Goal: Information Seeking & Learning: Learn about a topic

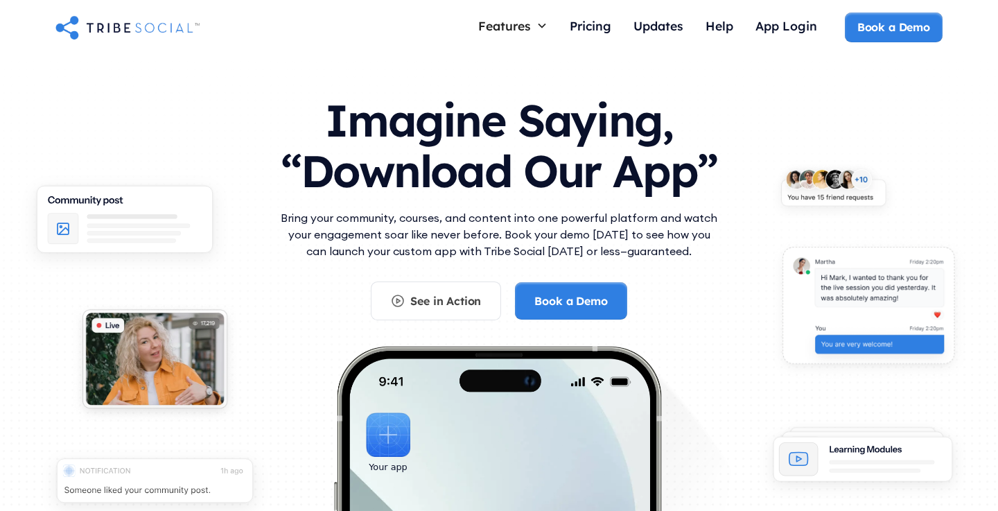
click at [441, 230] on p "Bring your community, courses, and content into one powerful platform and watch…" at bounding box center [499, 234] width 444 height 50
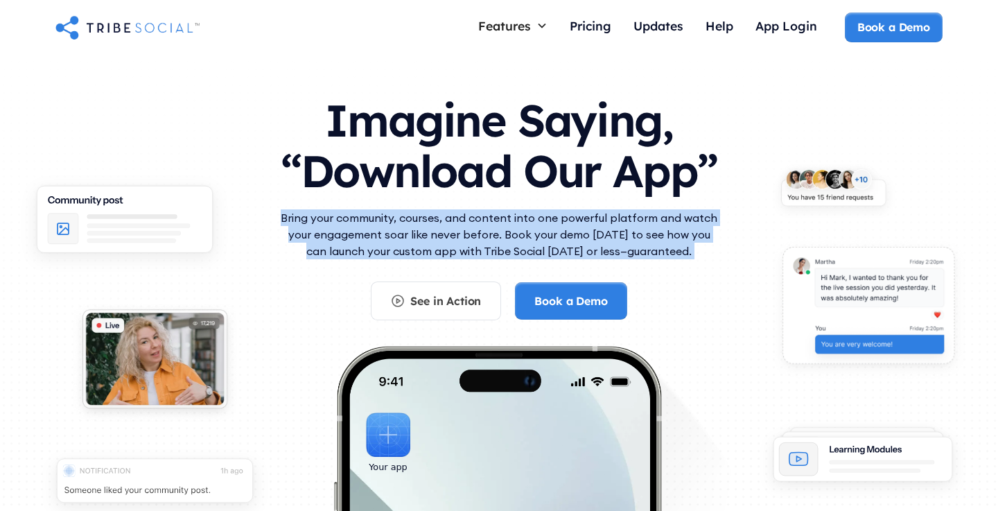
click at [468, 237] on p "Bring your community, courses, and content into one powerful platform and watch…" at bounding box center [499, 234] width 444 height 50
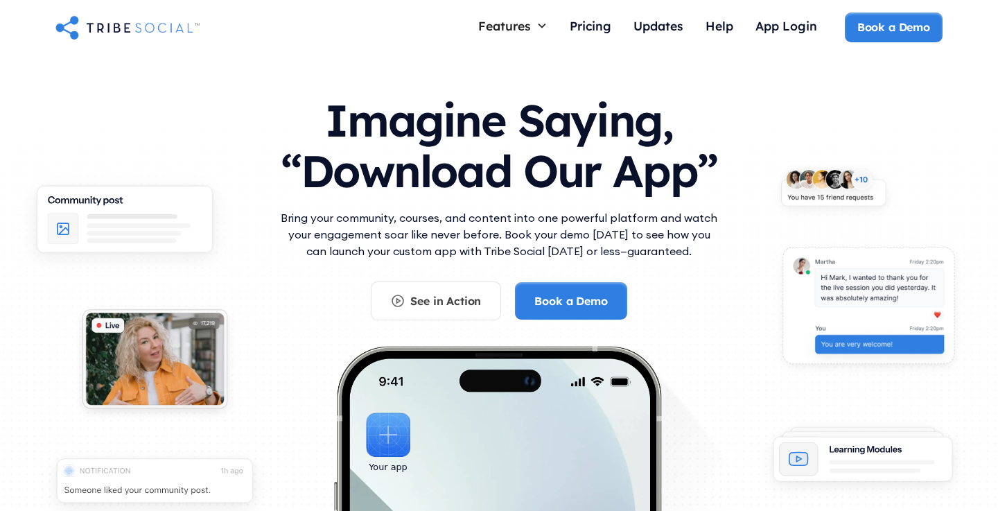
click at [467, 237] on p "Bring your community, courses, and content into one powerful platform and watch…" at bounding box center [499, 234] width 444 height 50
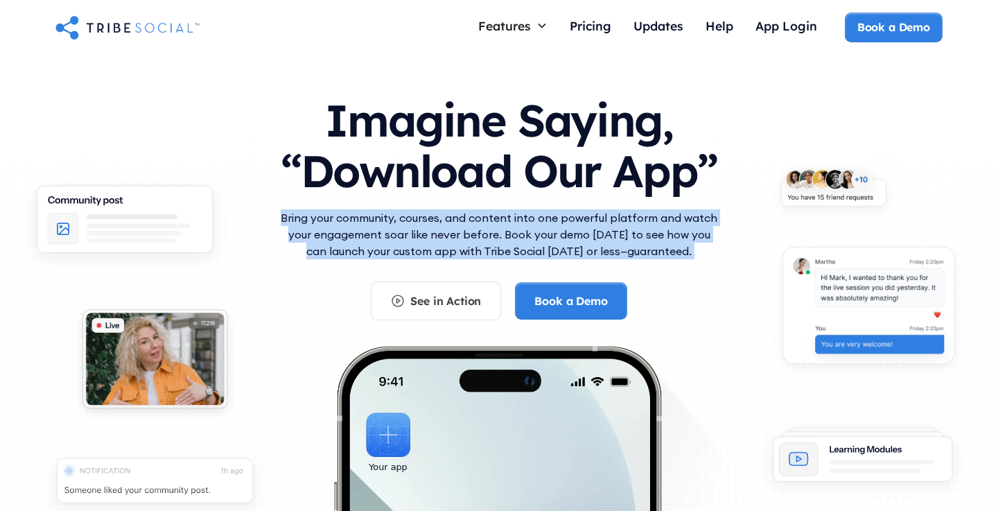
click at [481, 238] on p "Bring your community, courses, and content into one powerful platform and watch…" at bounding box center [499, 234] width 444 height 50
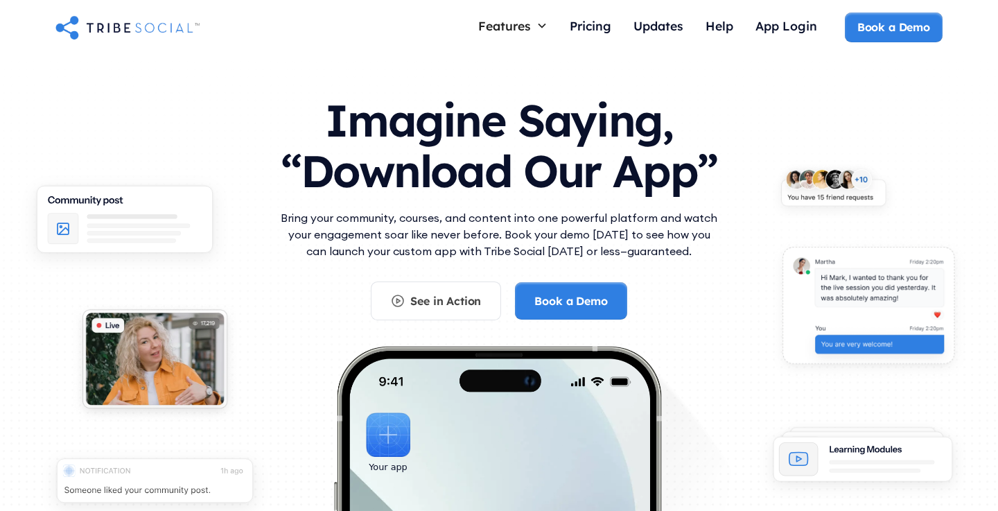
click at [481, 238] on p "Bring your community, courses, and content into one powerful platform and watch…" at bounding box center [499, 234] width 444 height 50
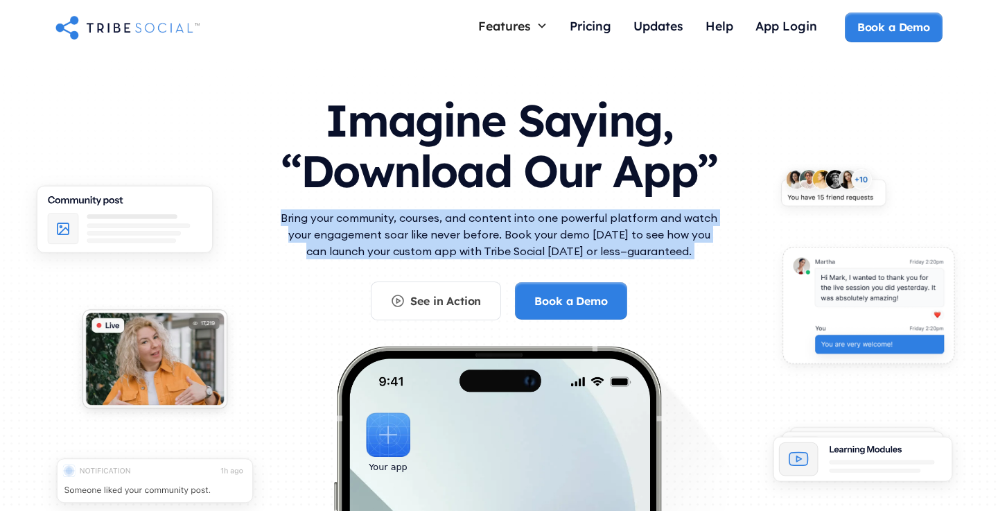
click at [481, 238] on p "Bring your community, courses, and content into one powerful platform and watch…" at bounding box center [499, 234] width 444 height 50
click at [506, 242] on p "Bring your community, courses, and content into one powerful platform and watch…" at bounding box center [499, 234] width 444 height 50
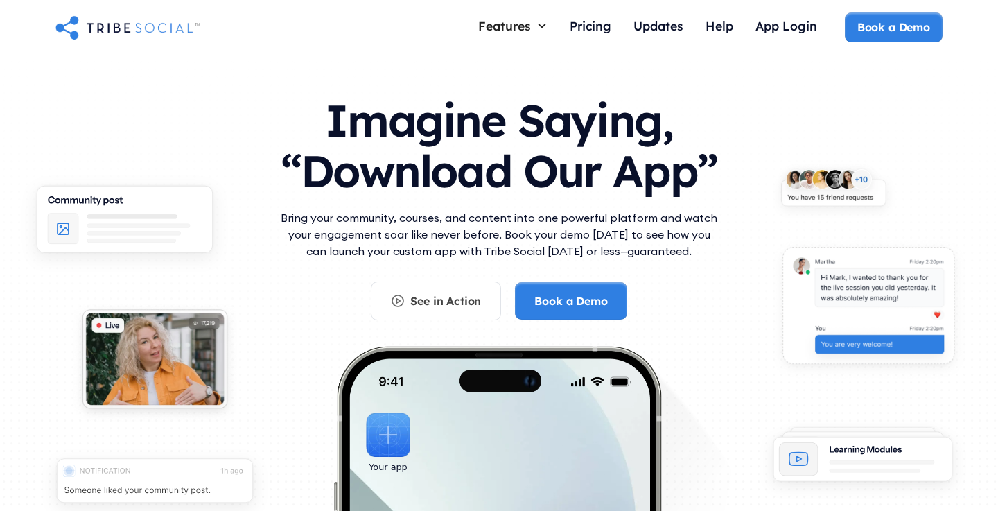
click at [506, 242] on p "Bring your community, courses, and content into one powerful platform and watch…" at bounding box center [499, 234] width 444 height 50
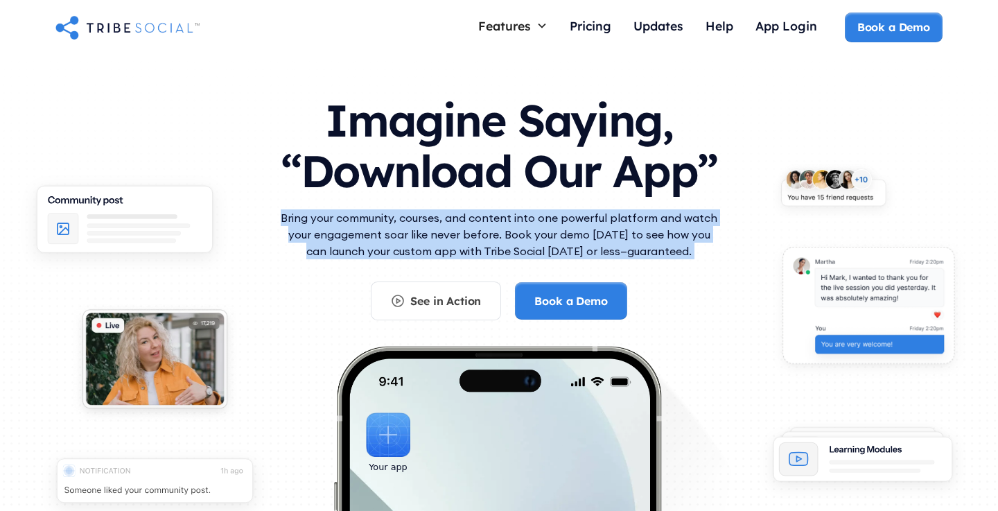
click at [506, 242] on p "Bring your community, courses, and content into one powerful platform and watch…" at bounding box center [499, 234] width 444 height 50
click at [519, 244] on p "Bring your community, courses, and content into one powerful platform and watch…" at bounding box center [499, 234] width 444 height 50
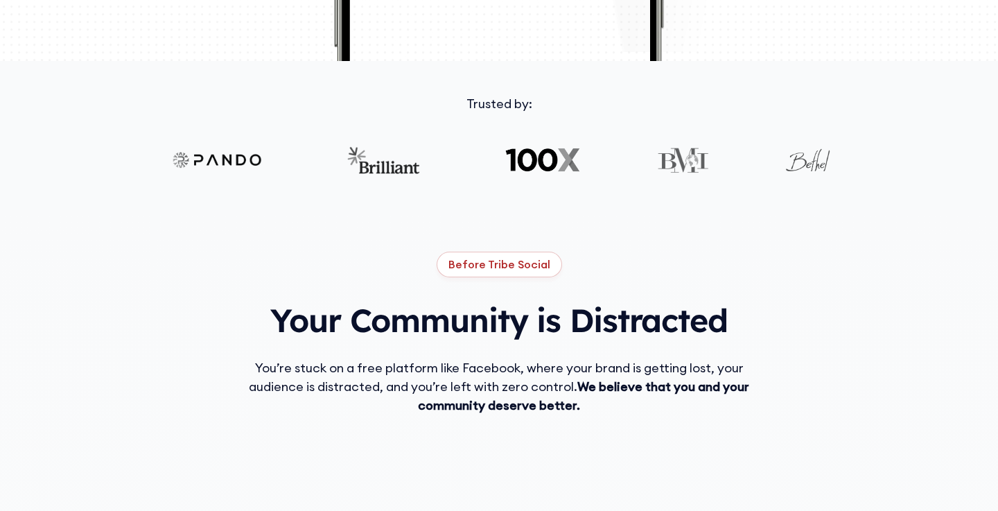
scroll to position [606, 0]
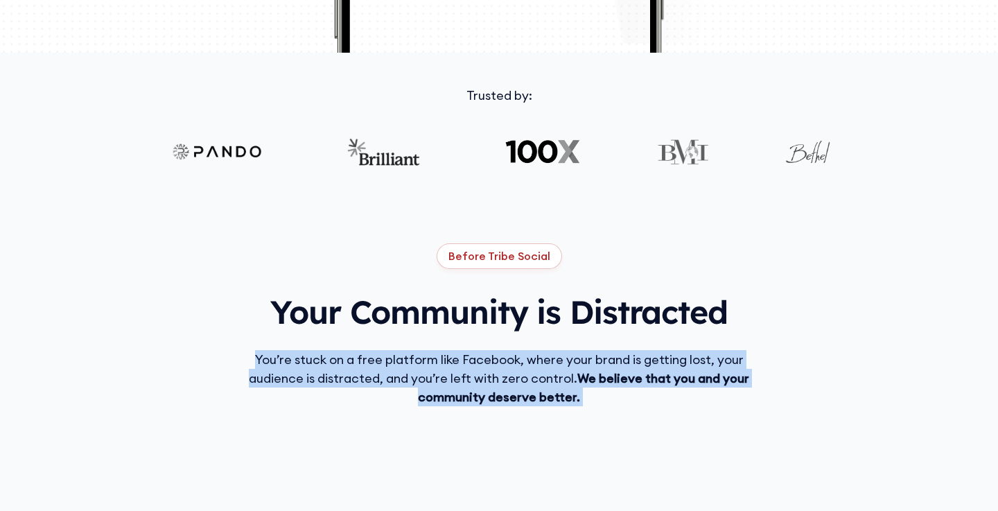
scroll to position [614, 0]
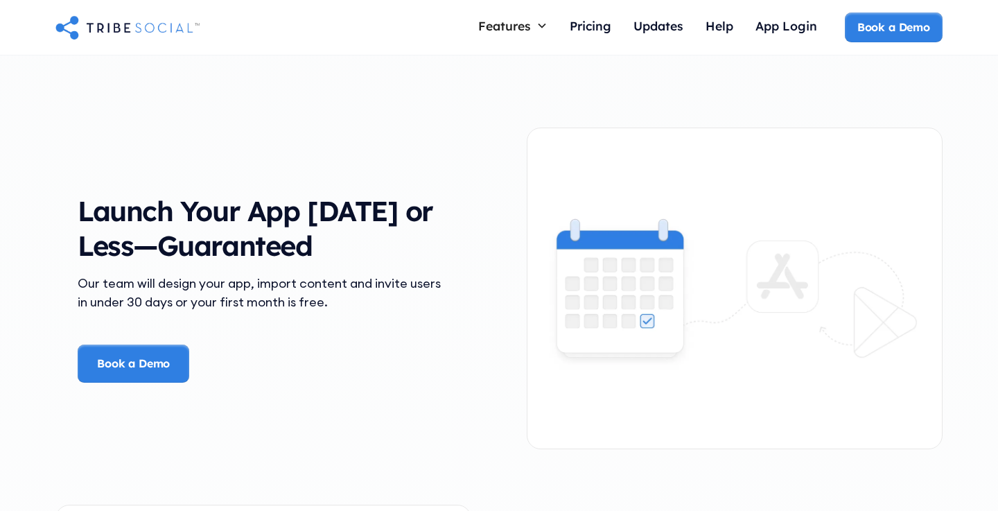
scroll to position [1938, 0]
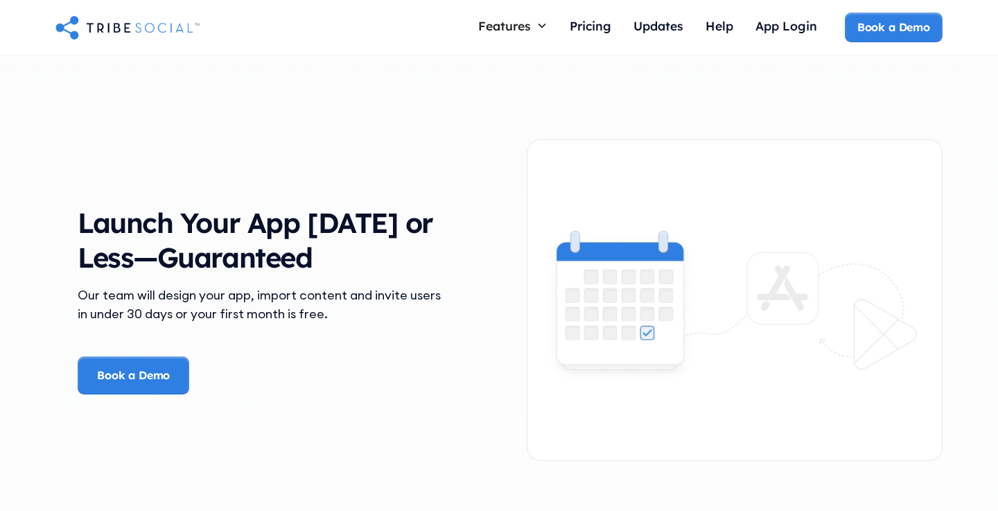
click at [270, 268] on h3 "Launch Your App in 30 Days or Less—Guaranteed" at bounding box center [264, 239] width 372 height 69
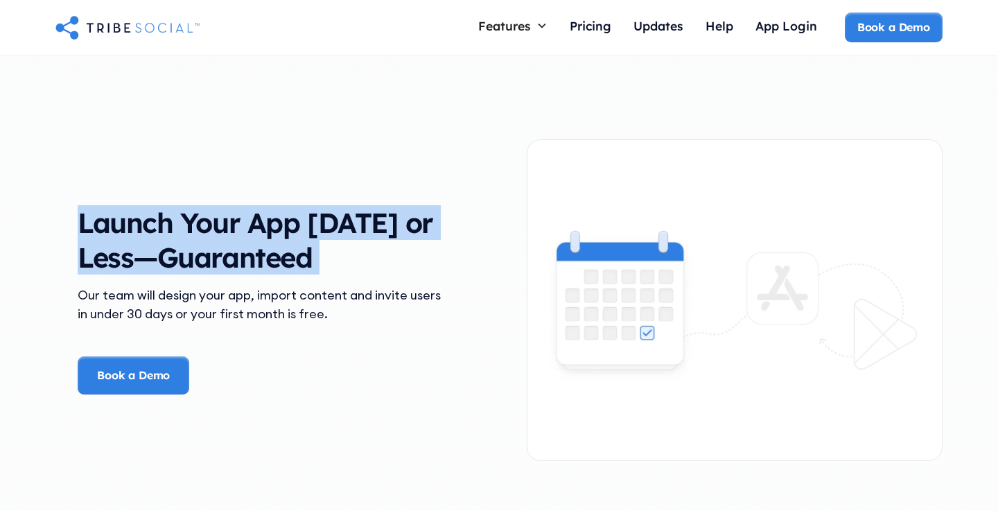
click at [277, 299] on div "Our team will design your app, import content and invite users in under 30 days…" at bounding box center [264, 304] width 372 height 37
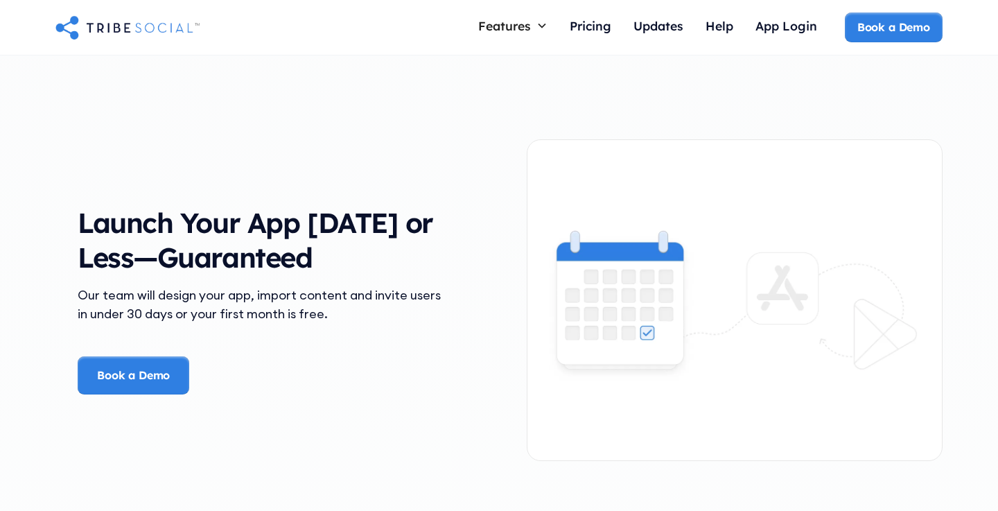
click at [277, 299] on div "Our team will design your app, import content and invite users in under 30 days…" at bounding box center [264, 304] width 372 height 37
click at [284, 322] on div "Our team will design your app, import content and invite users in under 30 days…" at bounding box center [264, 304] width 372 height 37
click at [295, 317] on div "Our team will design your app, import content and invite users in under 30 days…" at bounding box center [264, 304] width 372 height 37
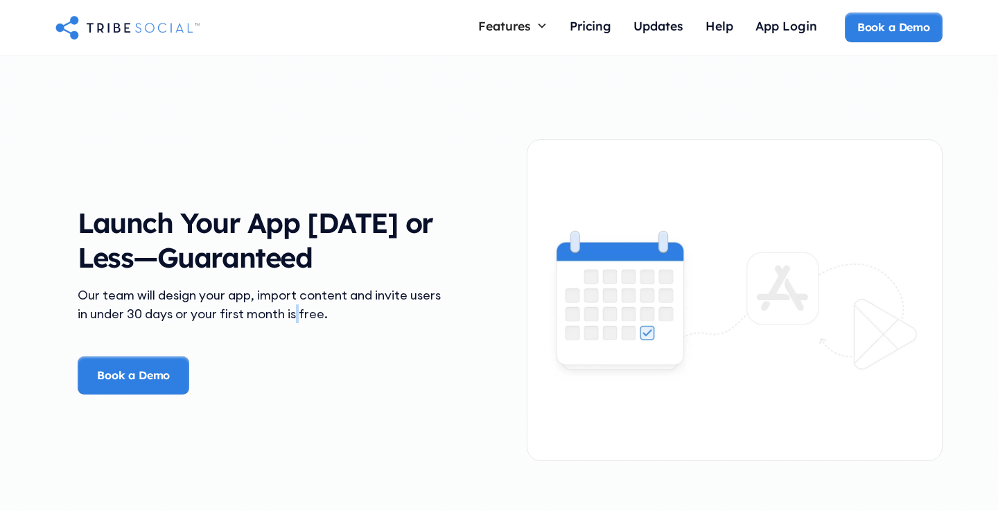
click at [295, 317] on div "Our team will design your app, import content and invite users in under 30 days…" at bounding box center [264, 304] width 372 height 37
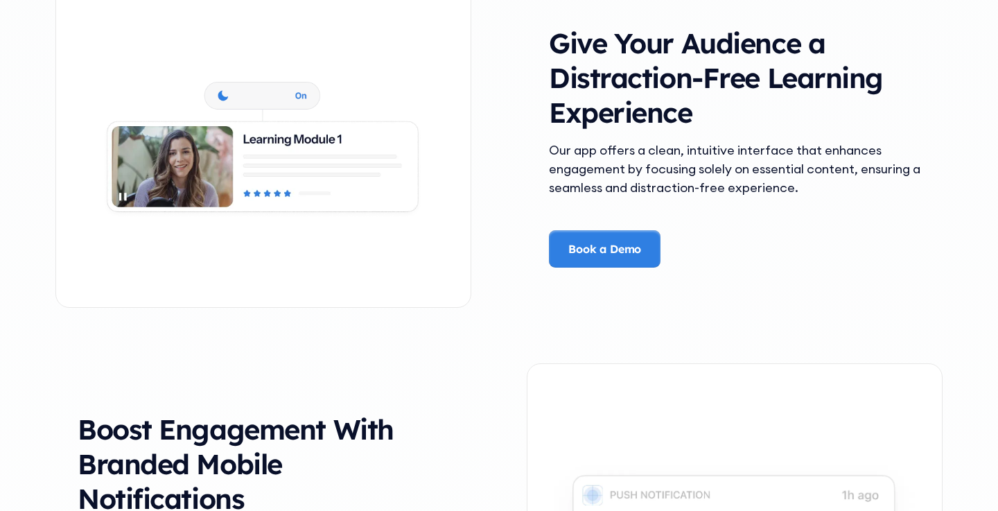
scroll to position [2407, 0]
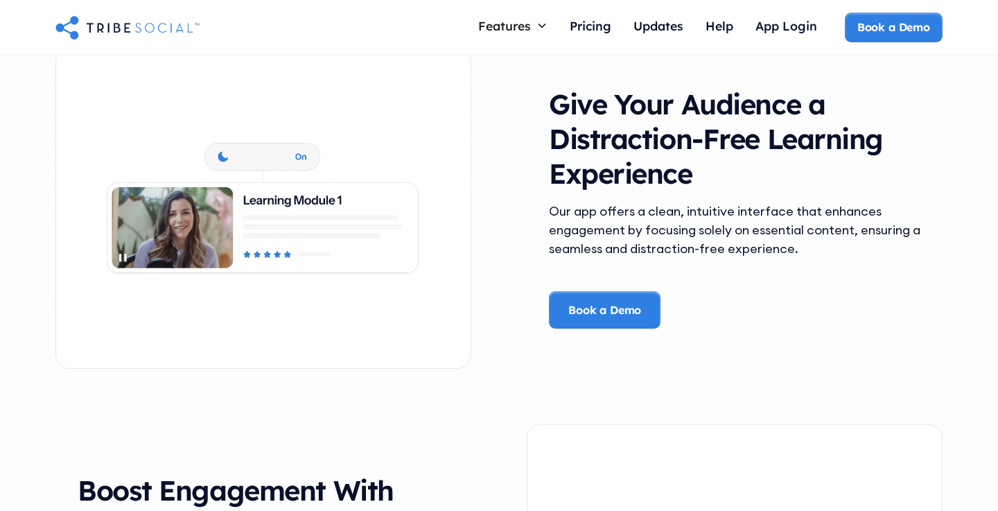
click at [635, 144] on h3 "Give Your Audience a Distraction-Free Learning Experience" at bounding box center [735, 139] width 372 height 104
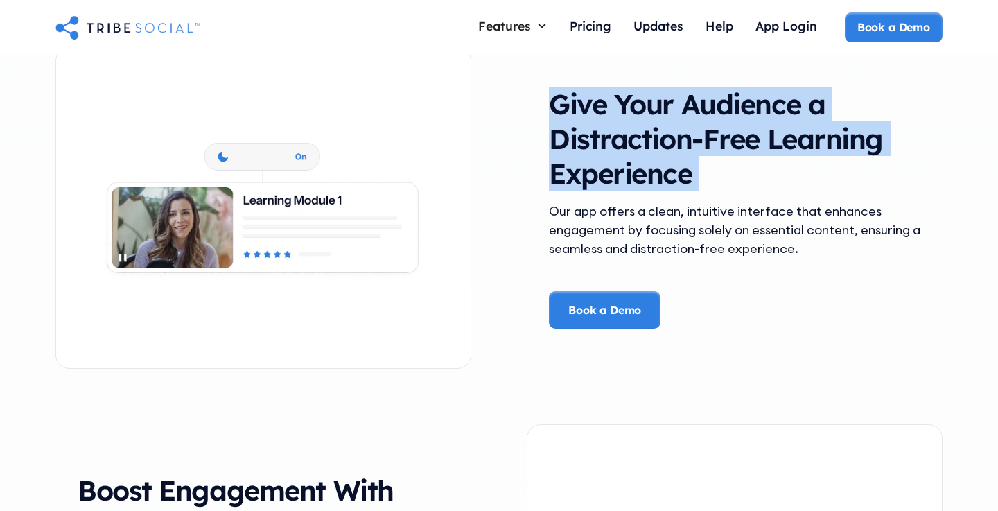
click at [637, 190] on div "Give Your Audience a Distraction-Free Learning Experience" at bounding box center [735, 144] width 372 height 115
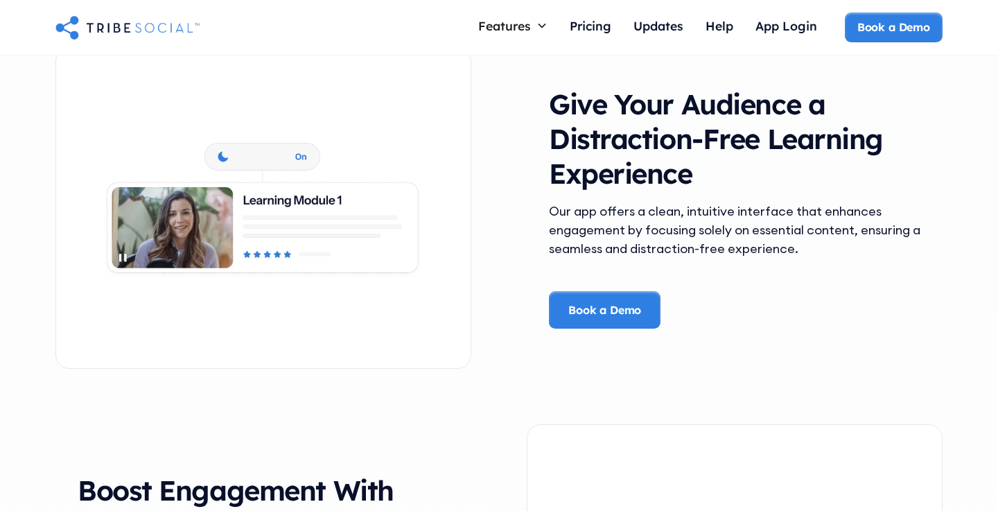
click at [637, 190] on div "Give Your Audience a Distraction-Free Learning Experience" at bounding box center [735, 144] width 372 height 115
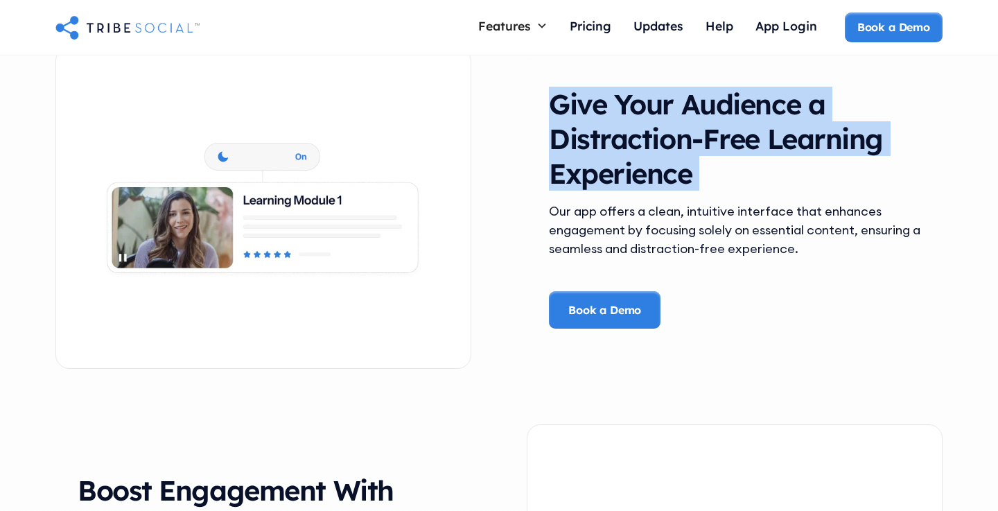
click at [646, 223] on div "Our app offers a clean, intuitive interface that enhances engagement by focusin…" at bounding box center [735, 230] width 372 height 56
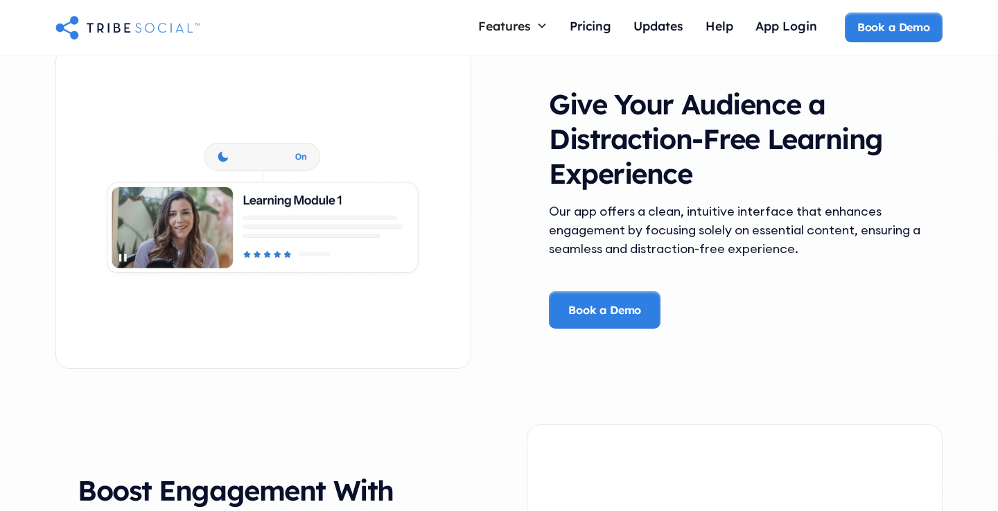
click at [646, 223] on div "Our app offers a clean, intuitive interface that enhances engagement by focusin…" at bounding box center [735, 230] width 372 height 56
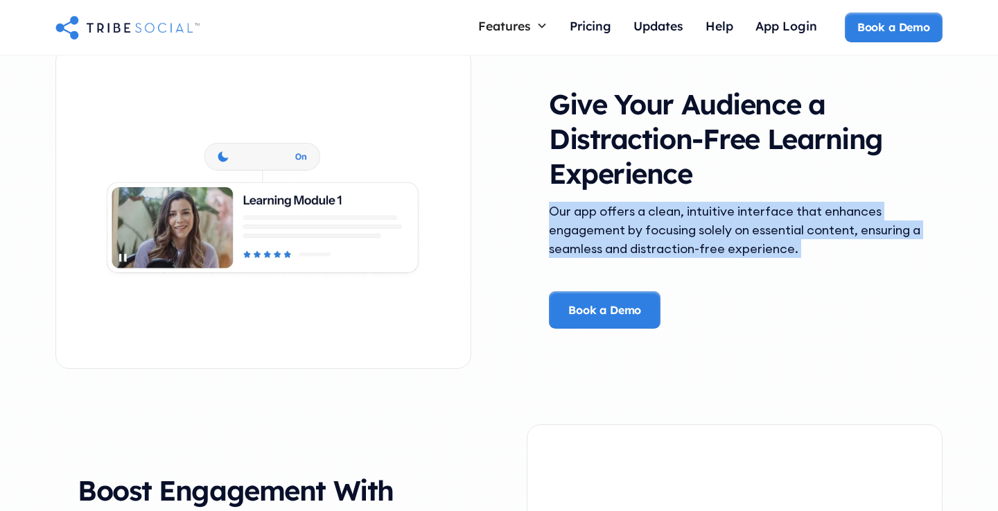
click at [646, 223] on div "Our app offers a clean, intuitive interface that enhances engagement by focusin…" at bounding box center [735, 230] width 372 height 56
click at [621, 139] on h3 "Give Your Audience a Distraction-Free Learning Experience" at bounding box center [735, 139] width 372 height 104
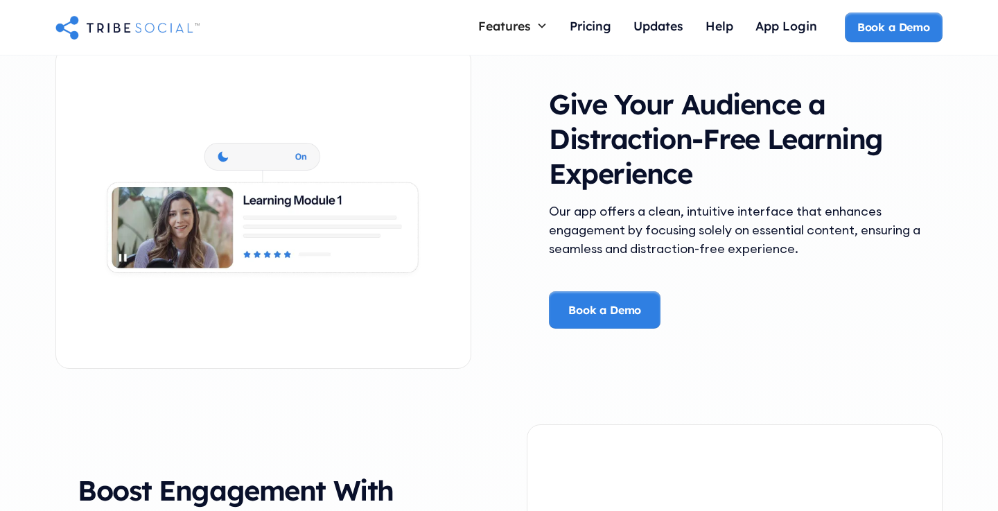
click at [621, 139] on h3 "Give Your Audience a Distraction-Free Learning Experience" at bounding box center [735, 139] width 372 height 104
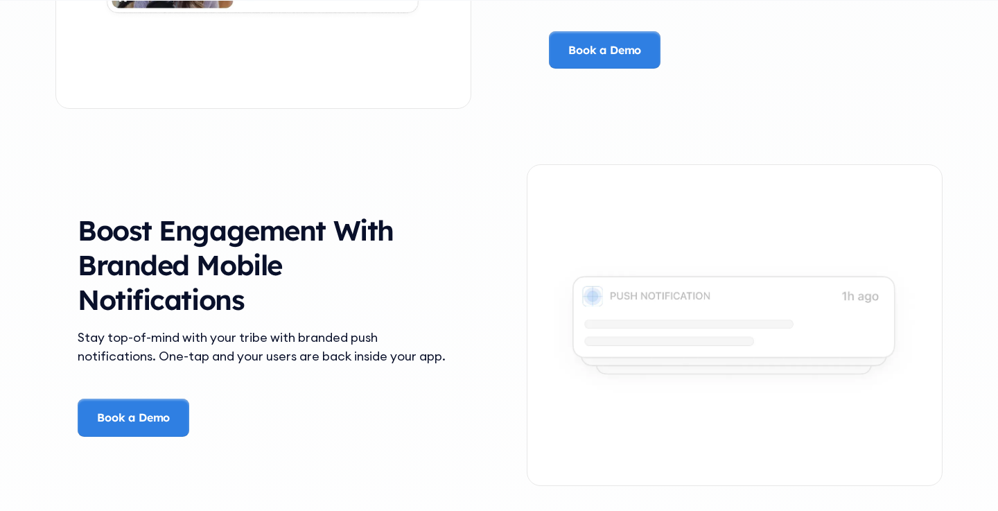
scroll to position [2734, 0]
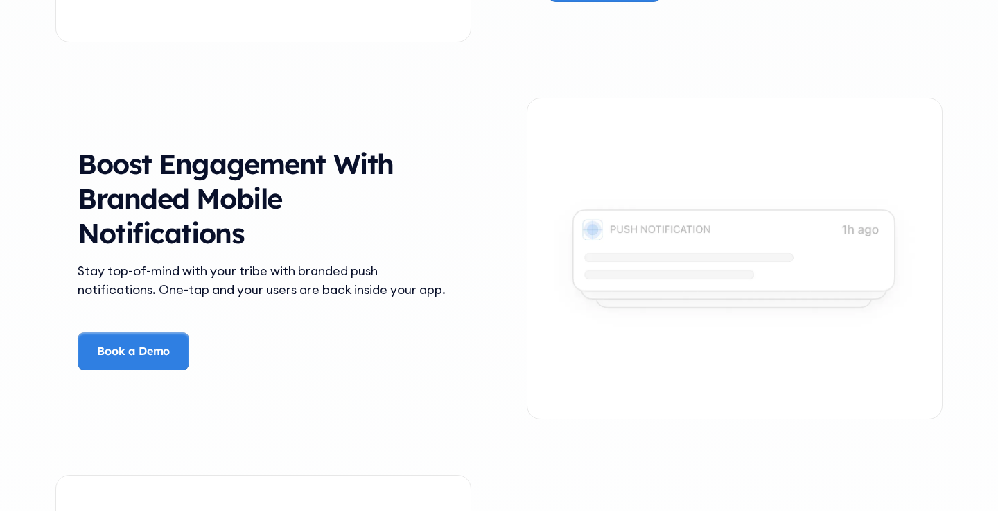
click at [277, 135] on div "Boost Engagement With Branded Mobile Notifications Stay top-of-mind with your t…" at bounding box center [499, 258] width 888 height 377
click at [275, 175] on h3 "Boost Engagement With Branded Mobile Notifications" at bounding box center [264, 198] width 372 height 104
click at [239, 205] on h3 "Boost Engagement With Branded Mobile Notifications" at bounding box center [264, 198] width 372 height 104
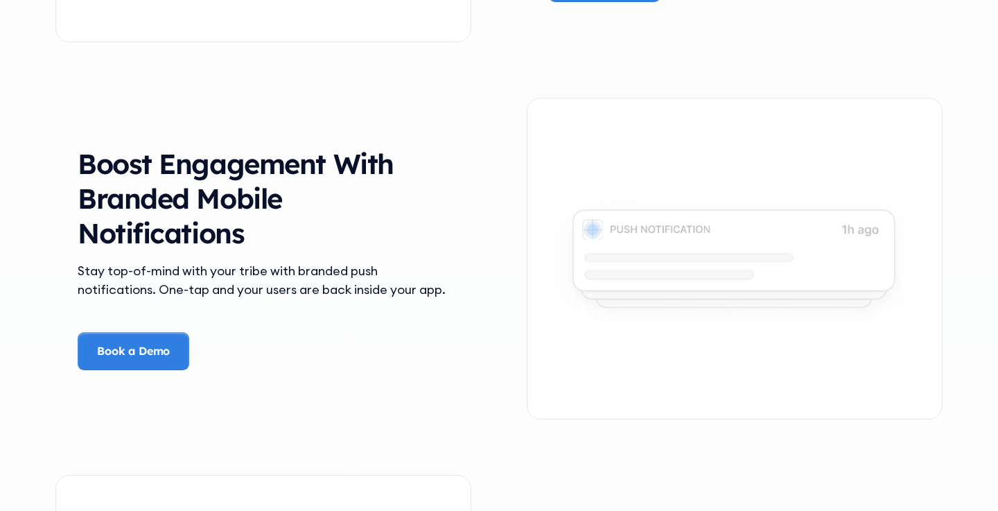
click at [239, 205] on h3 "Boost Engagement With Branded Mobile Notifications" at bounding box center [264, 198] width 372 height 104
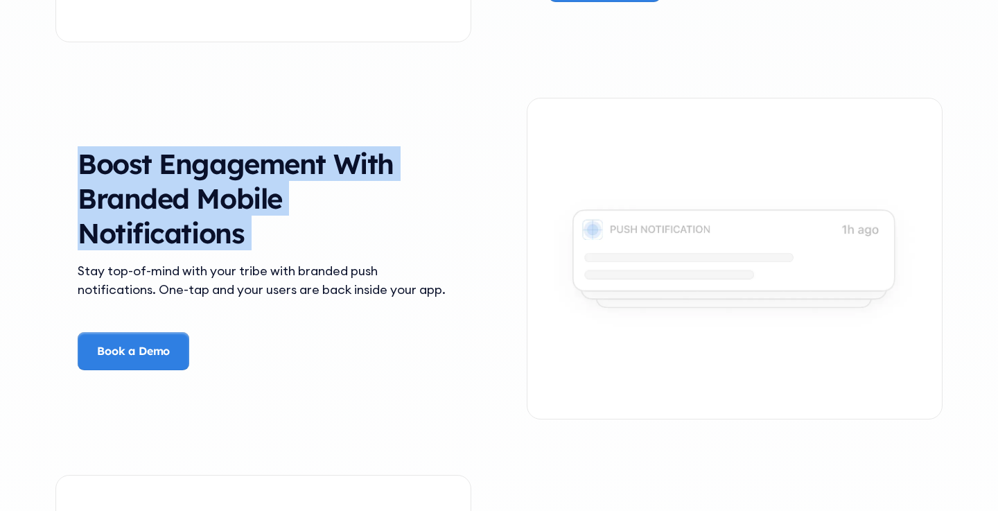
click at [239, 205] on h3 "Boost Engagement With Branded Mobile Notifications" at bounding box center [264, 198] width 372 height 104
click at [239, 230] on h3 "Boost Engagement With Branded Mobile Notifications" at bounding box center [264, 198] width 372 height 104
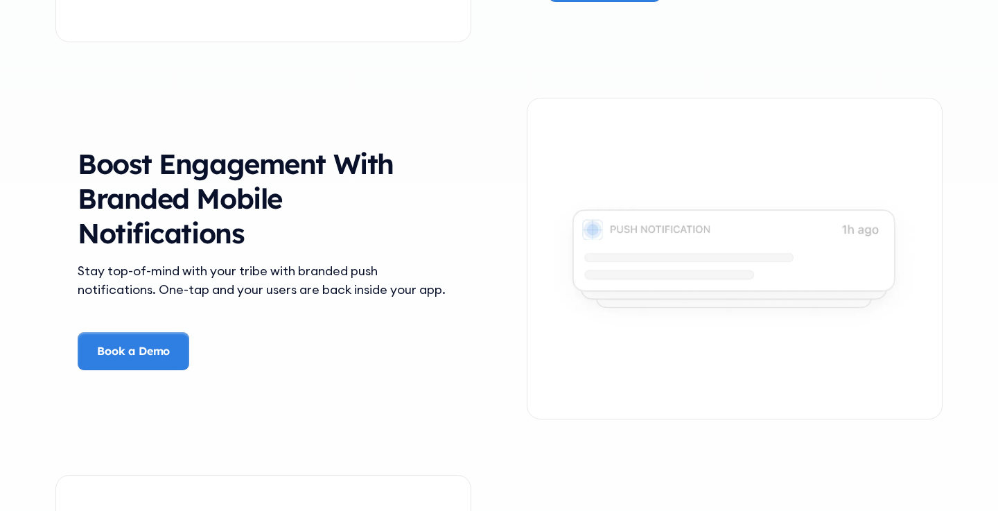
click at [239, 230] on h3 "Boost Engagement With Branded Mobile Notifications" at bounding box center [264, 198] width 372 height 104
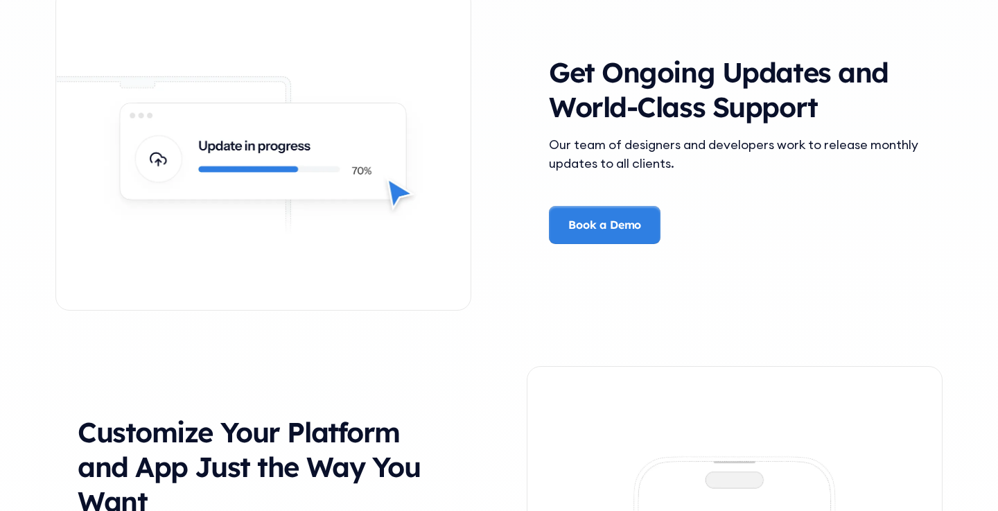
scroll to position [3219, 0]
click at [719, 108] on h3 "Get Ongoing Updates and World-Class Support" at bounding box center [735, 89] width 372 height 69
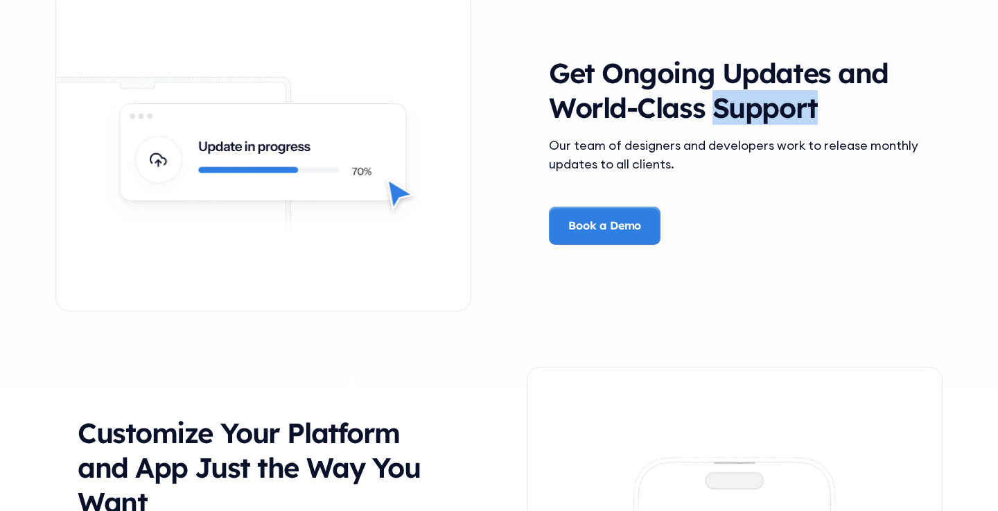
click at [719, 108] on h3 "Get Ongoing Updates and World-Class Support" at bounding box center [735, 89] width 372 height 69
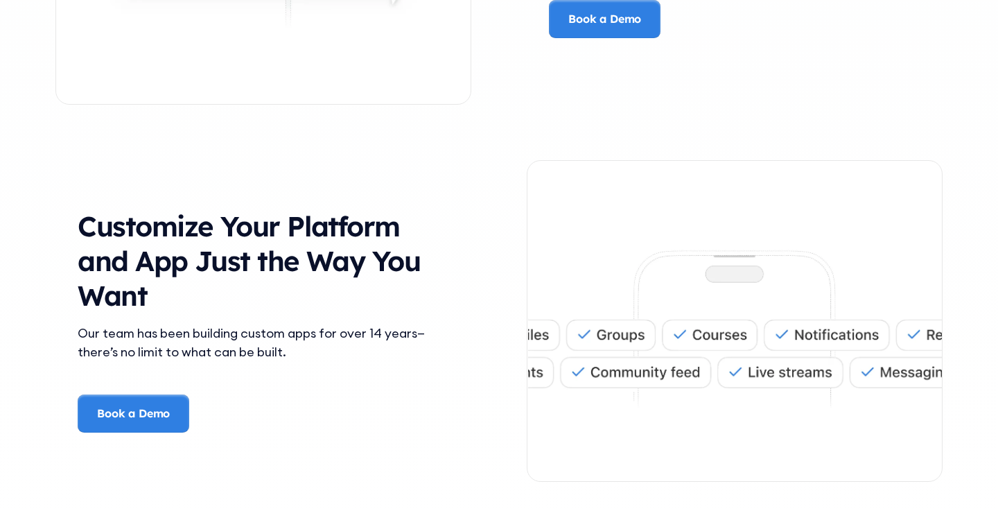
scroll to position [3445, 0]
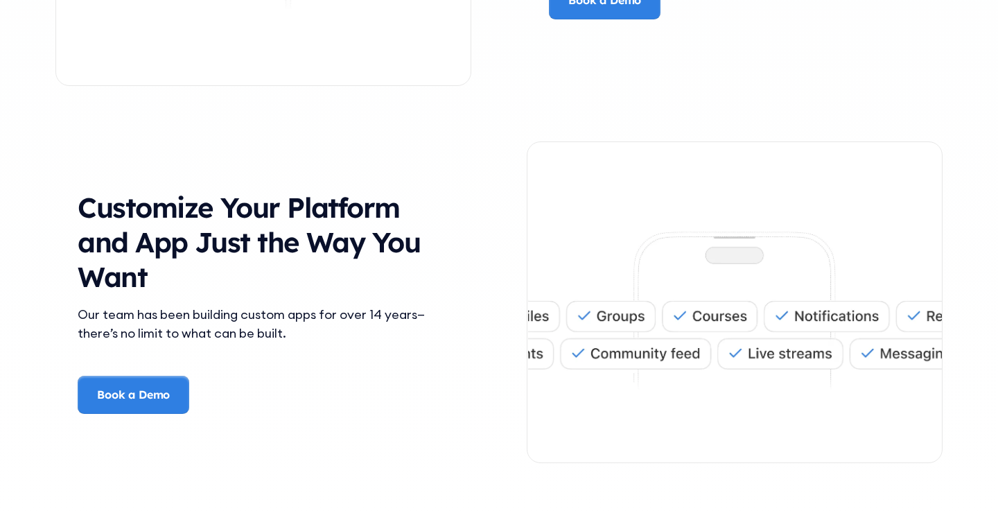
click at [338, 327] on div "Our team has been building custom apps for over 14 years—there’s no limit to wh…" at bounding box center [264, 323] width 372 height 37
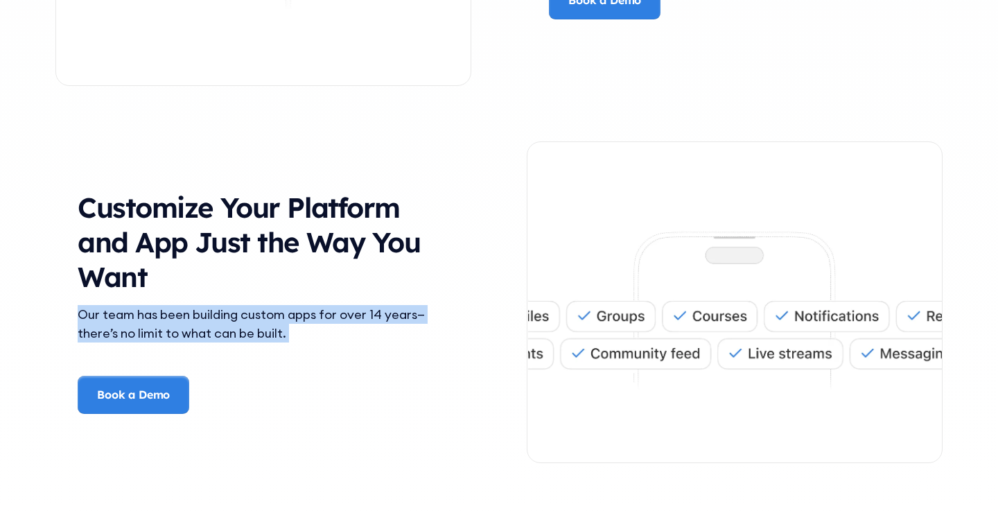
click at [269, 225] on h3 "Customize Your Platform and App Just the Way You Want" at bounding box center [264, 242] width 372 height 104
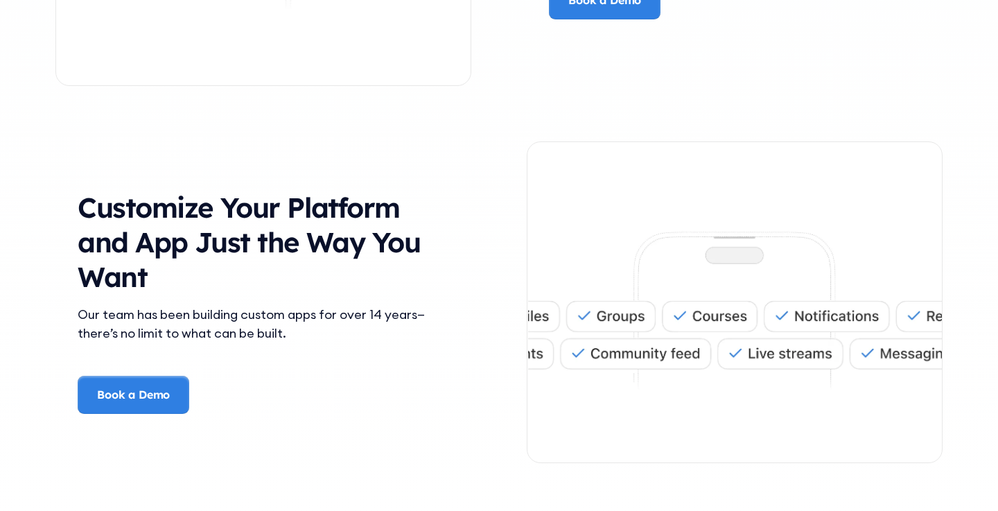
click at [269, 225] on h3 "Customize Your Platform and App Just the Way You Want" at bounding box center [264, 242] width 372 height 104
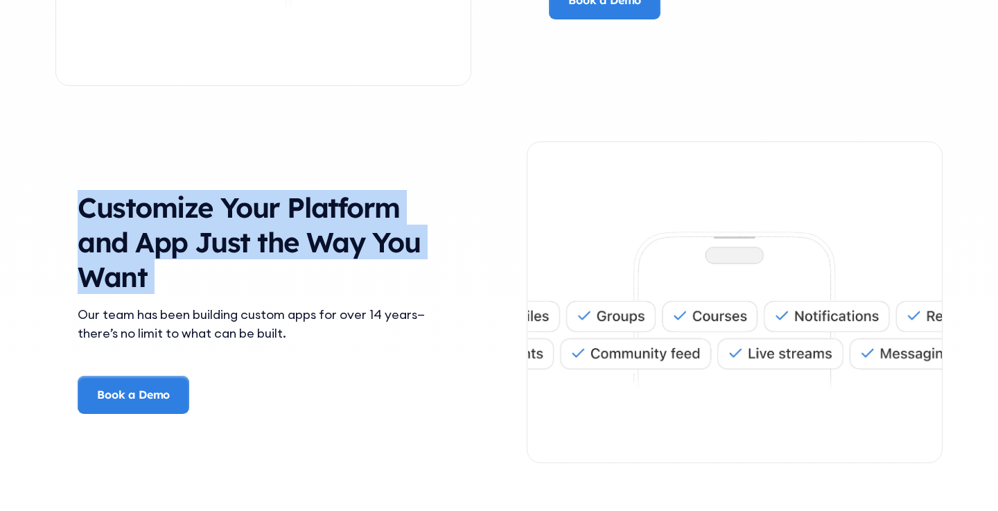
click at [257, 298] on div "Customize Your Platform and App Just the Way You Want" at bounding box center [264, 247] width 372 height 115
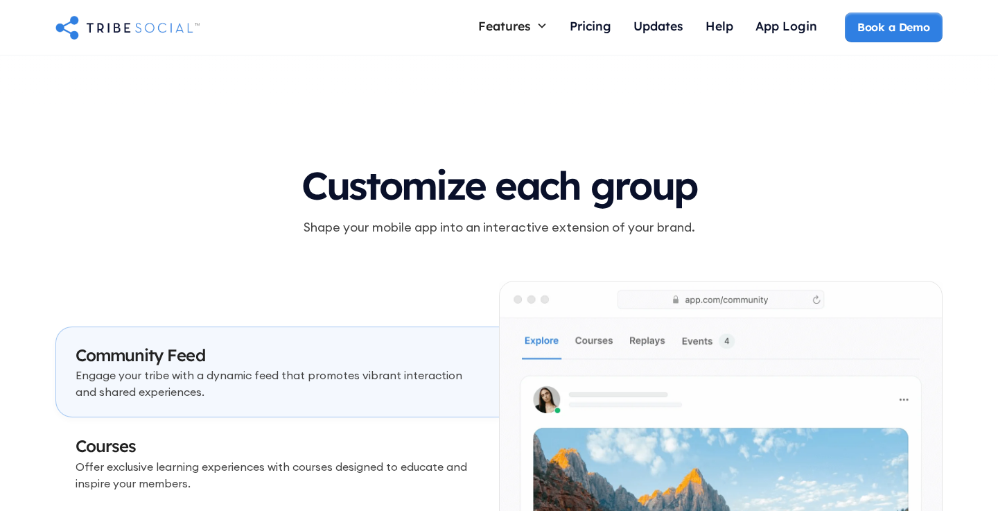
scroll to position [3838, 0]
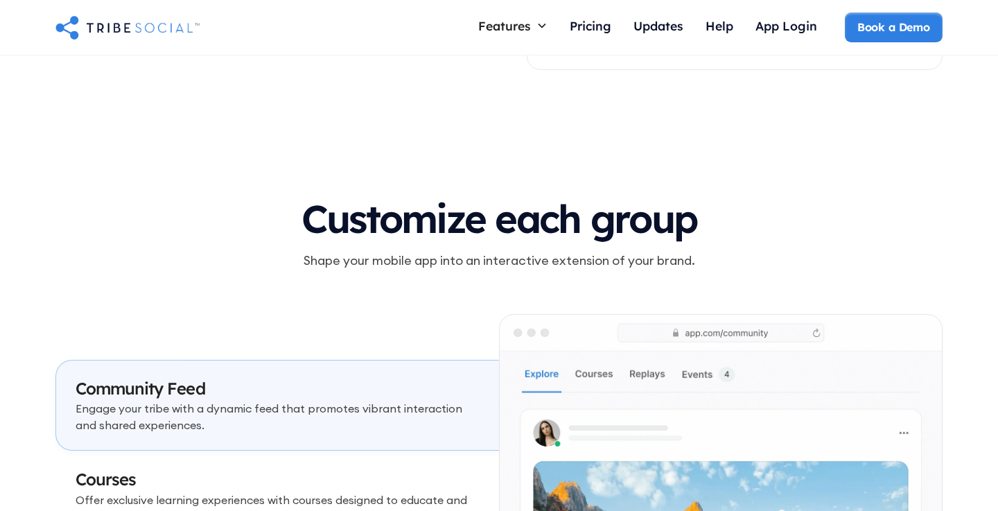
click at [388, 235] on h3 "Customize each group" at bounding box center [499, 219] width 888 height 43
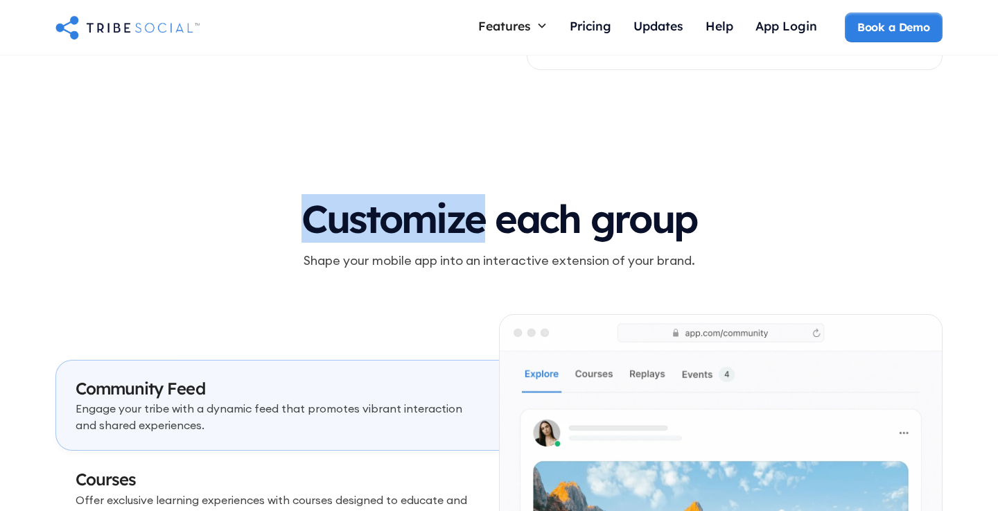
click at [388, 235] on h3 "Customize each group" at bounding box center [499, 219] width 888 height 43
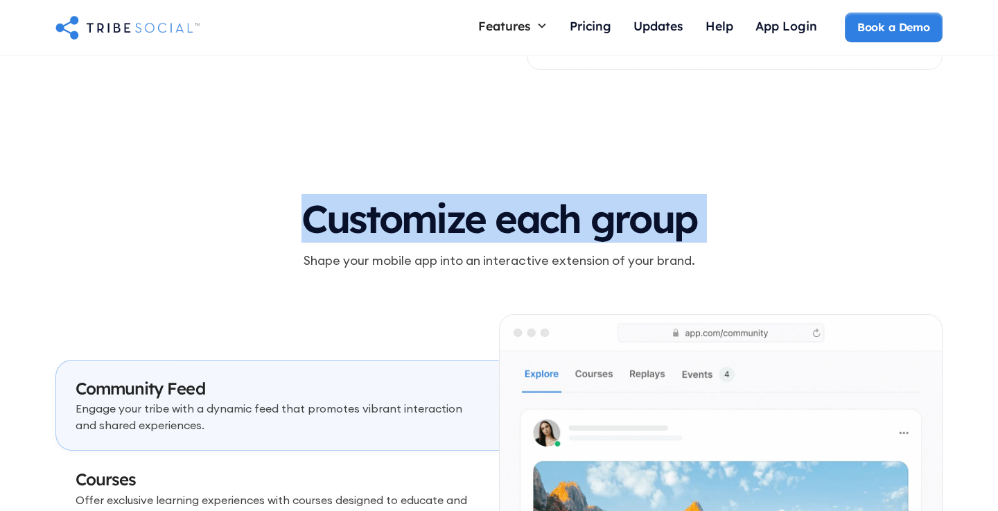
click at [397, 252] on p "Shape your mobile app into an interactive extension of your brand." at bounding box center [499, 260] width 888 height 19
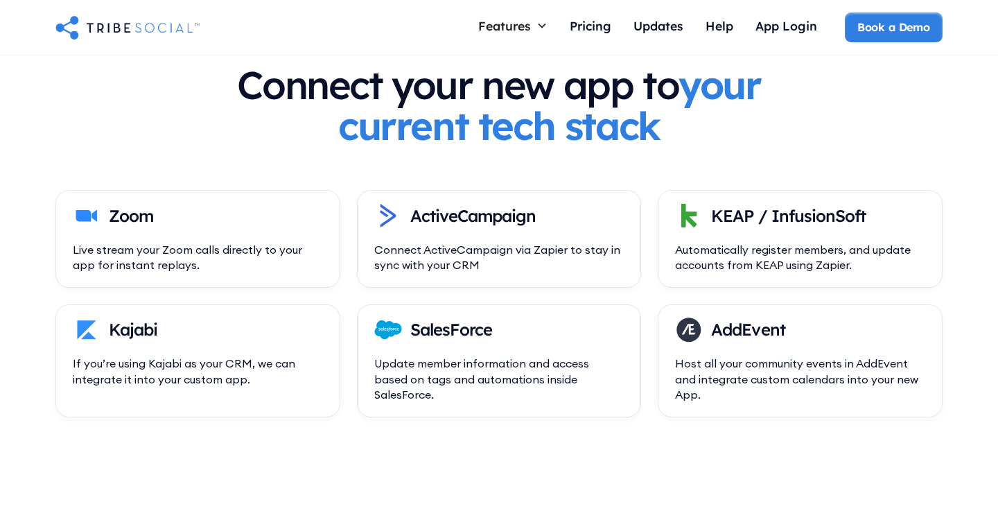
scroll to position [4954, 0]
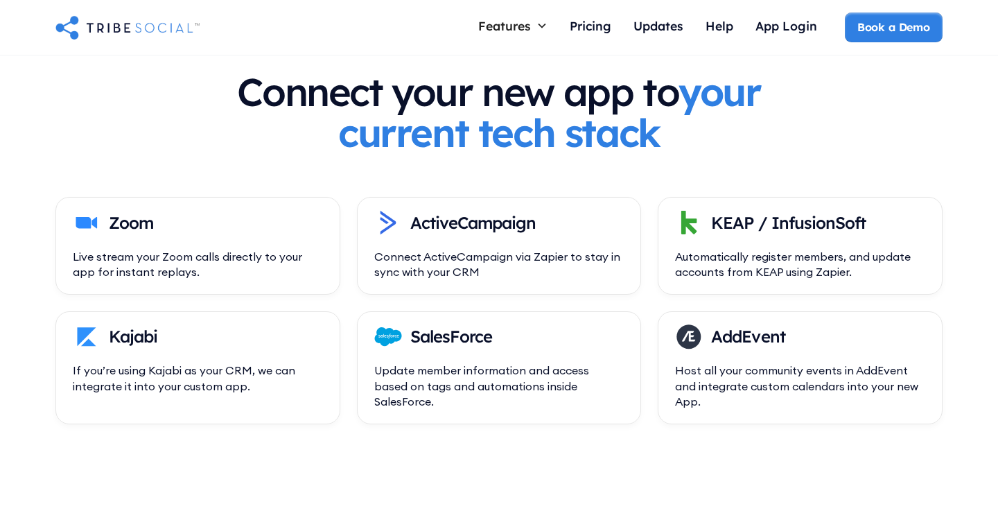
click at [410, 107] on h3 "Connect your new app to your current tech stack" at bounding box center [499, 112] width 533 height 82
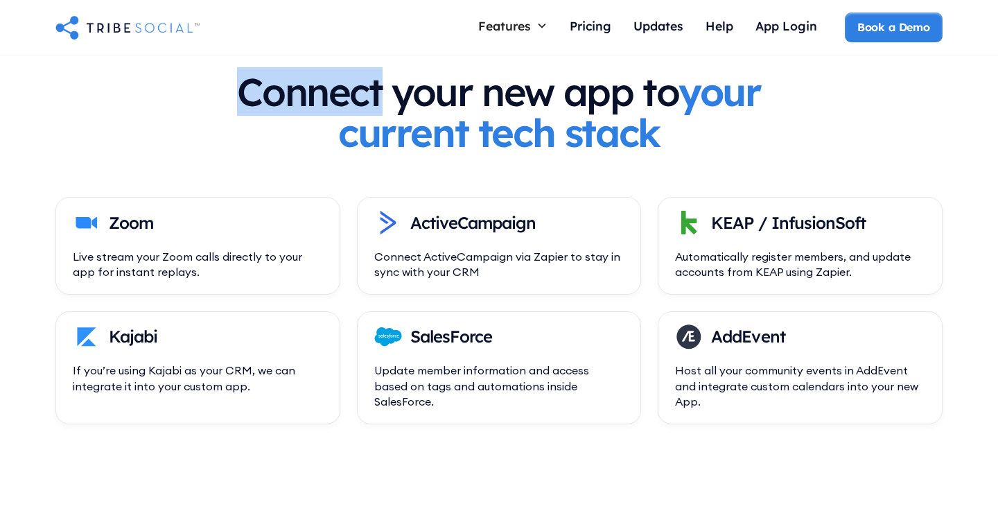
click at [417, 119] on strong "your current tech stack" at bounding box center [549, 111] width 423 height 89
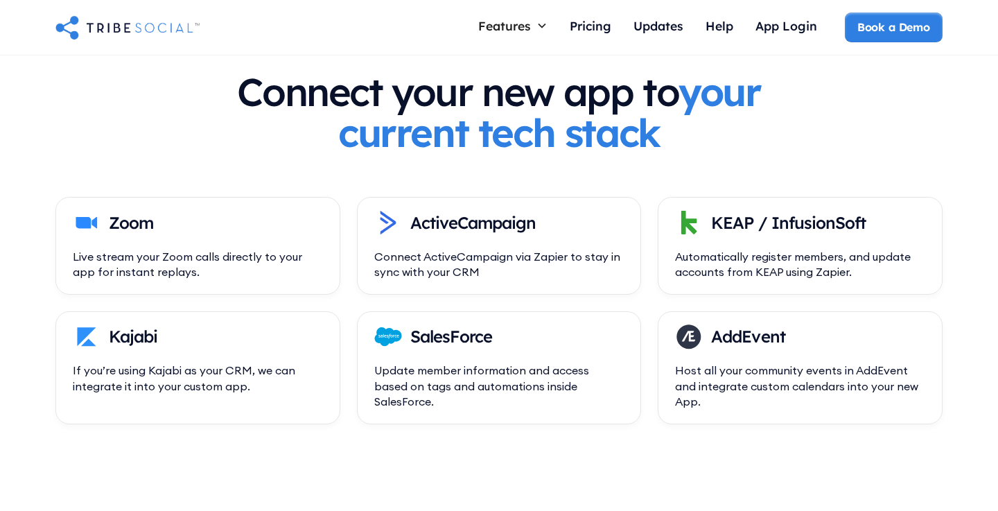
click at [417, 119] on strong "your current tech stack" at bounding box center [549, 111] width 423 height 89
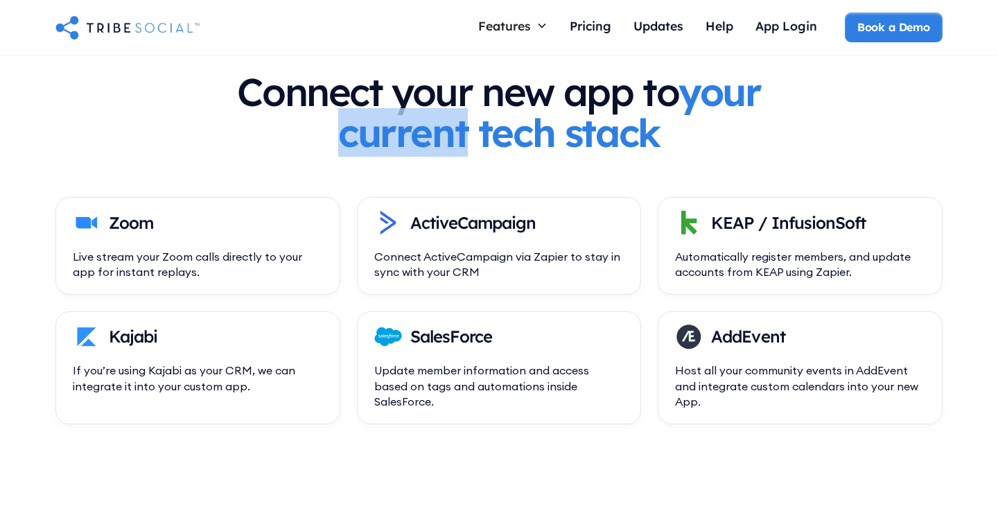
click at [417, 119] on strong "your current tech stack" at bounding box center [549, 111] width 423 height 89
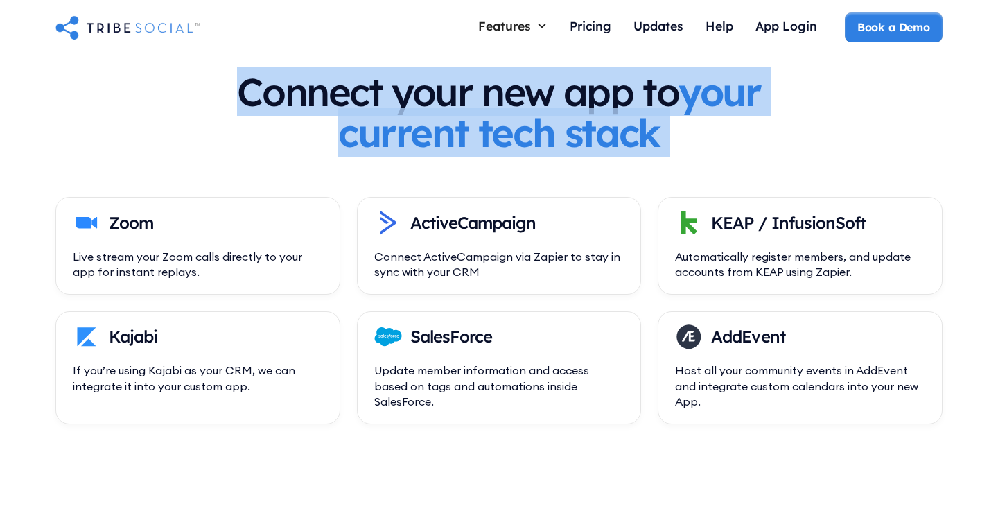
click at [417, 119] on strong "your current tech stack" at bounding box center [549, 111] width 423 height 89
click at [426, 136] on strong "your current tech stack" at bounding box center [549, 111] width 423 height 89
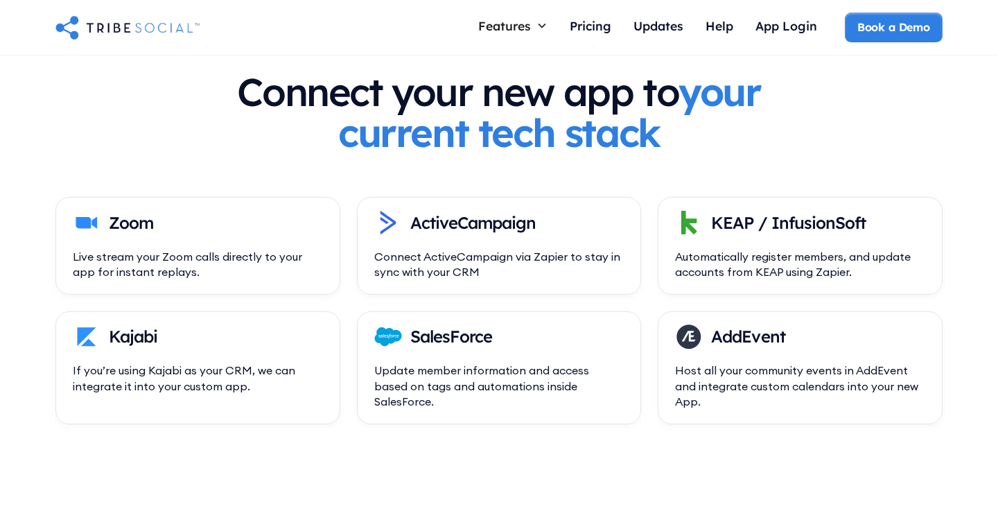
click at [426, 136] on strong "your current tech stack" at bounding box center [549, 111] width 423 height 89
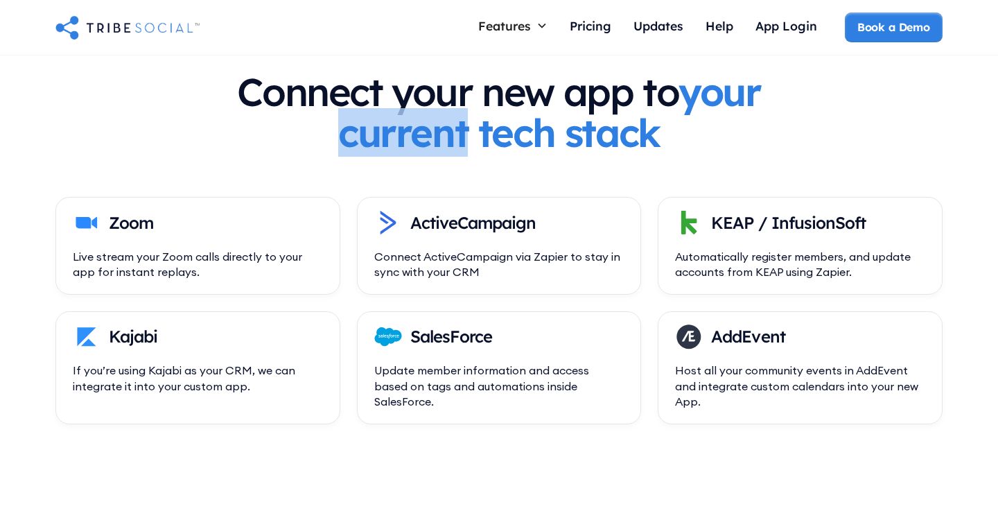
click at [426, 136] on strong "your current tech stack" at bounding box center [549, 111] width 423 height 89
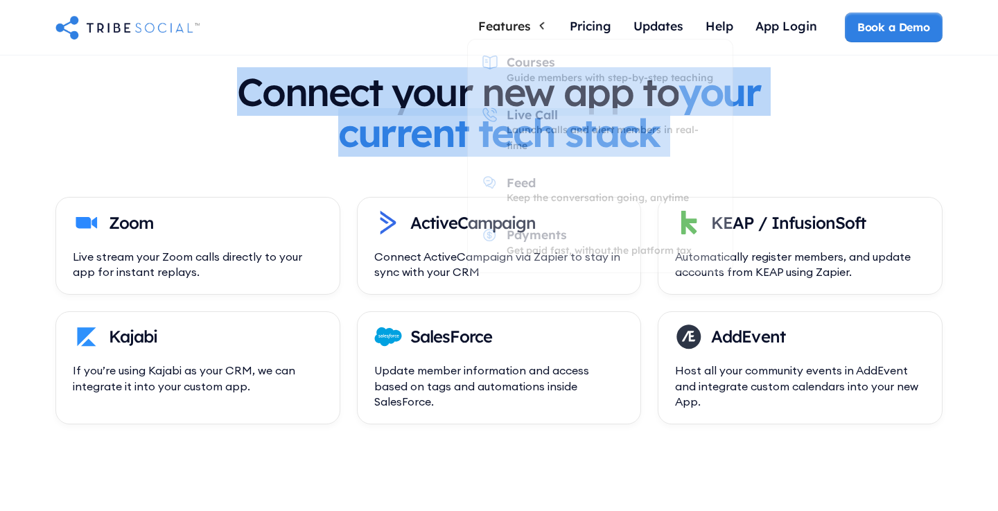
click at [496, 380] on div "Update member information and access based on tags and automations inside Sales…" at bounding box center [499, 386] width 250 height 46
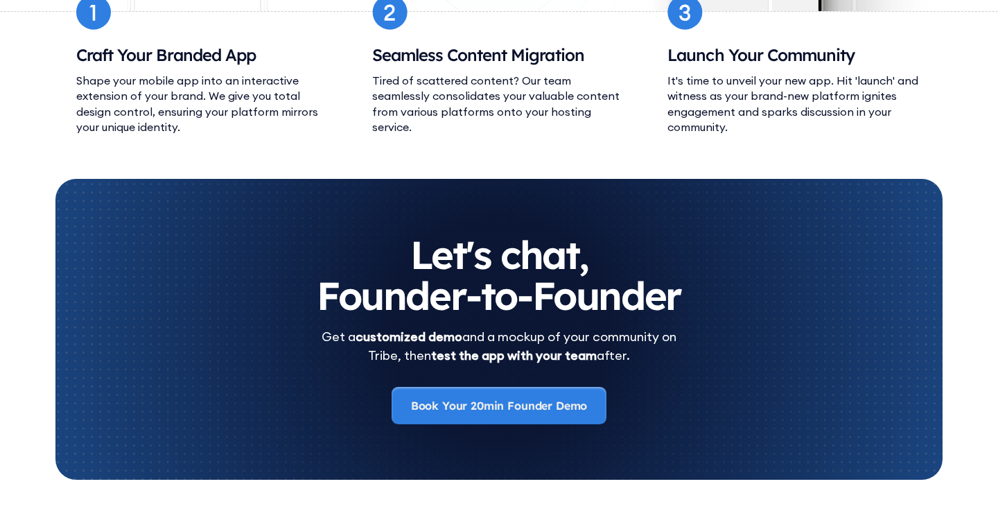
scroll to position [5798, 0]
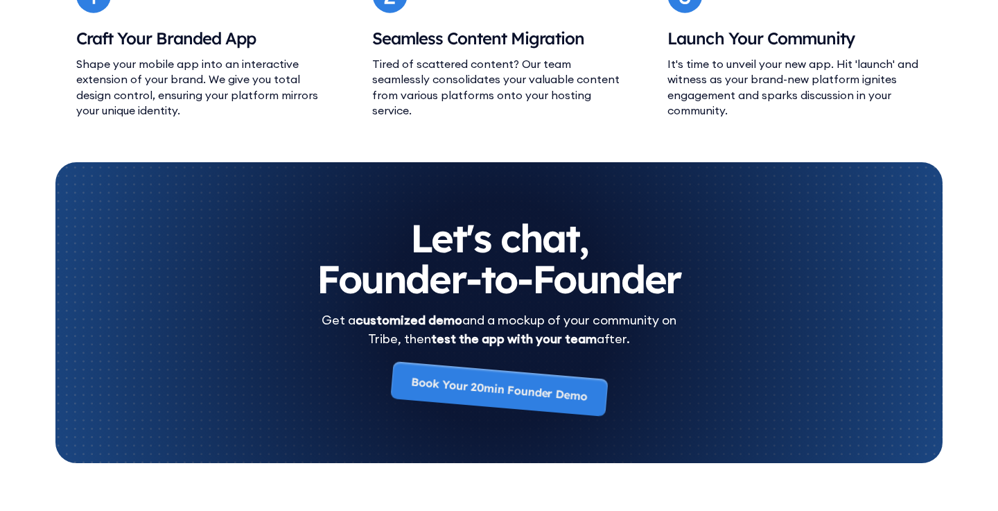
click at [444, 320] on strong "customized demo" at bounding box center [409, 320] width 107 height 16
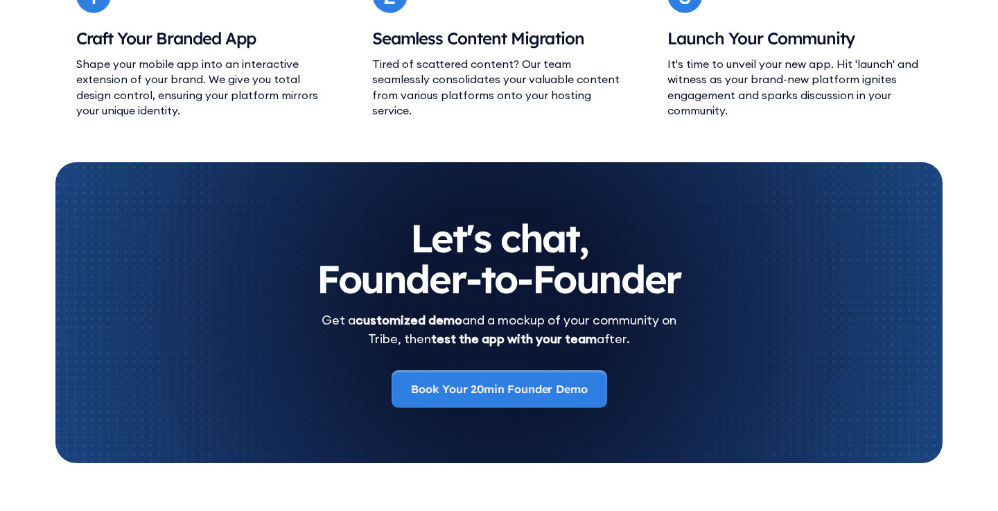
click at [444, 320] on strong "customized demo" at bounding box center [409, 320] width 107 height 16
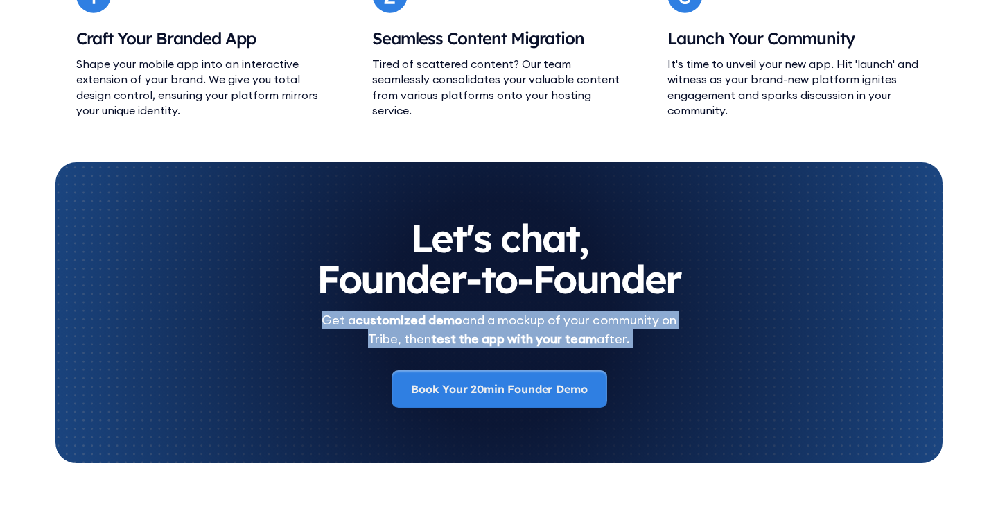
click at [447, 331] on strong "test the app with your team" at bounding box center [514, 339] width 166 height 16
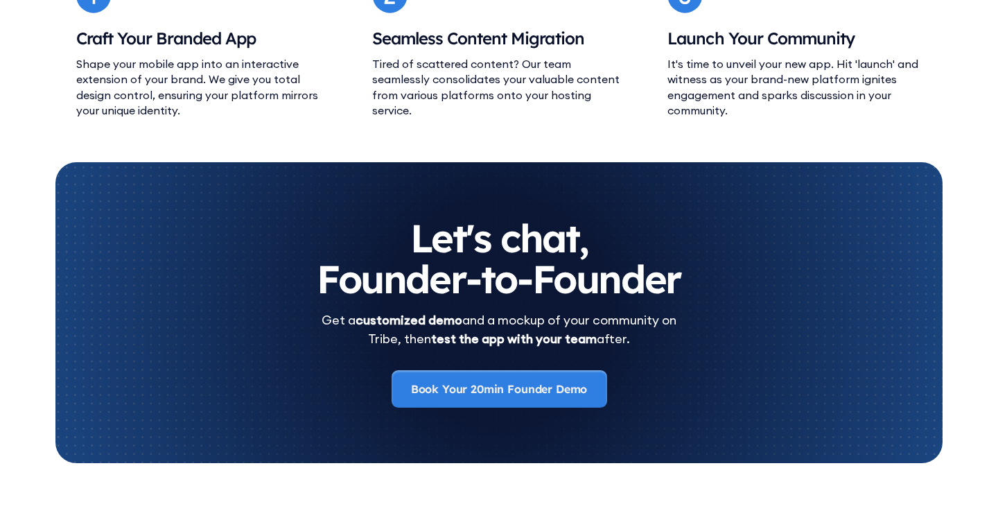
click at [447, 331] on strong "test the app with your team" at bounding box center [514, 339] width 166 height 16
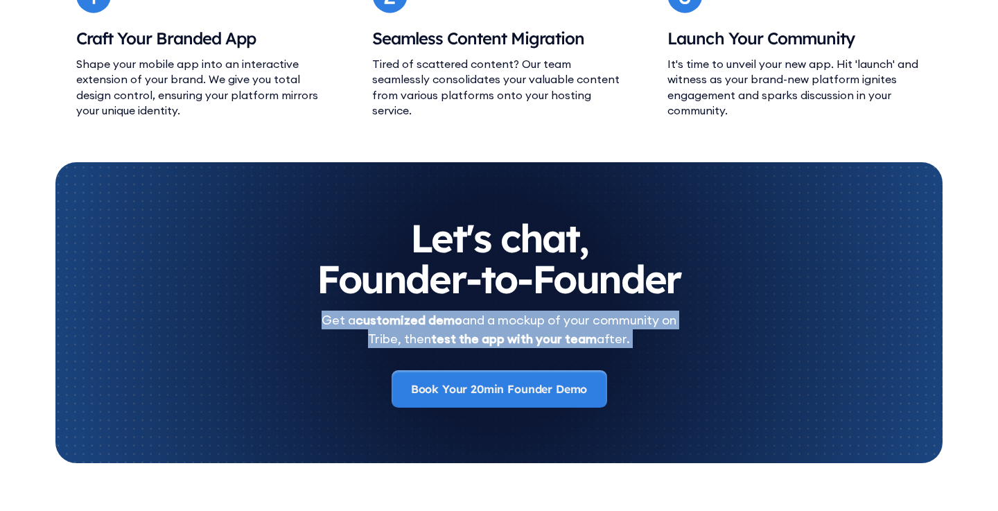
click at [456, 340] on strong "test the app with your team" at bounding box center [514, 339] width 166 height 16
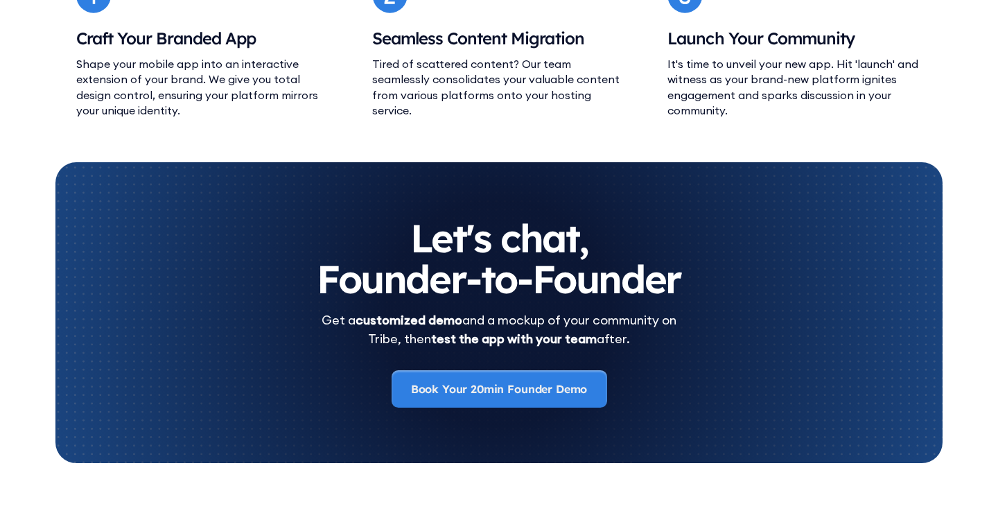
click at [456, 340] on strong "test the app with your team" at bounding box center [514, 339] width 166 height 16
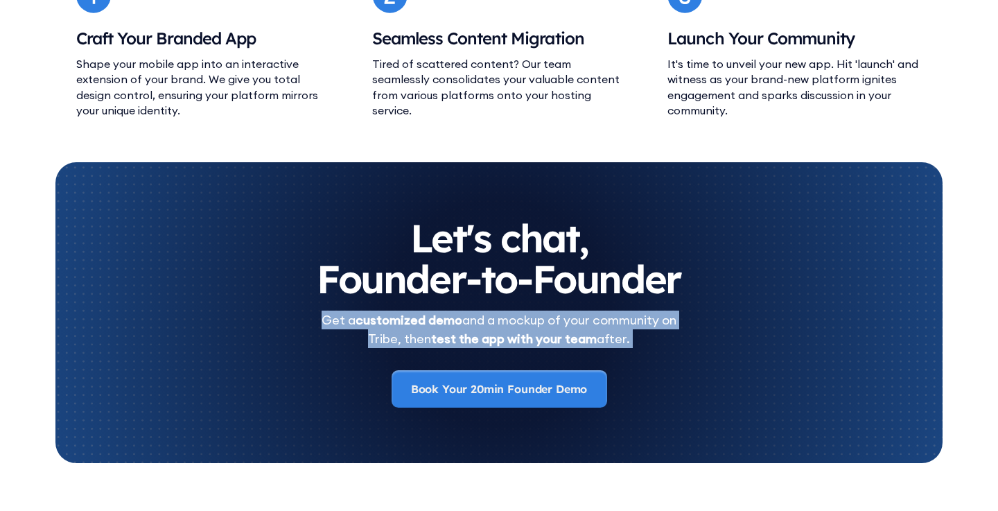
click at [431, 338] on div "Get a customized demo and a mockup of your community on Tribe, then test the ap…" at bounding box center [499, 329] width 355 height 37
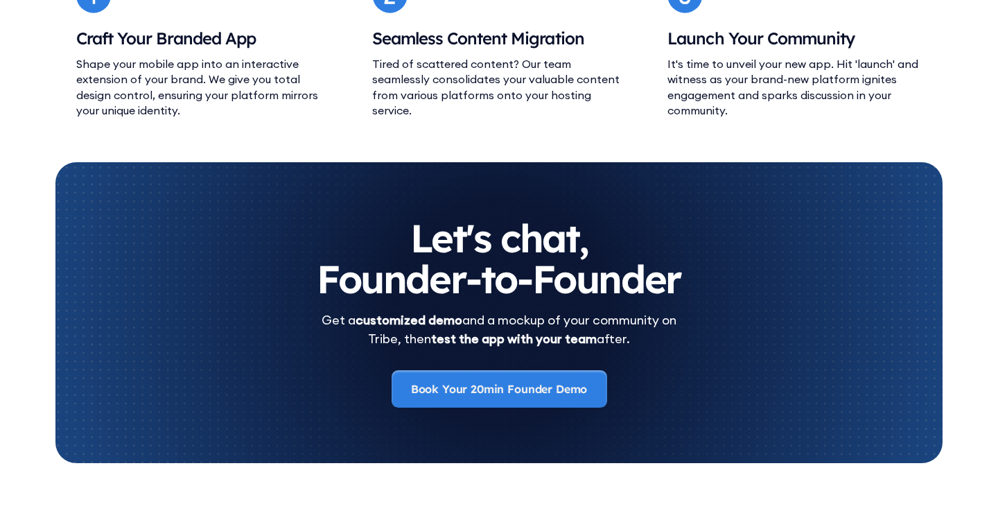
click at [431, 338] on div "Get a customized demo and a mockup of your community on Tribe, then test the ap…" at bounding box center [499, 329] width 355 height 37
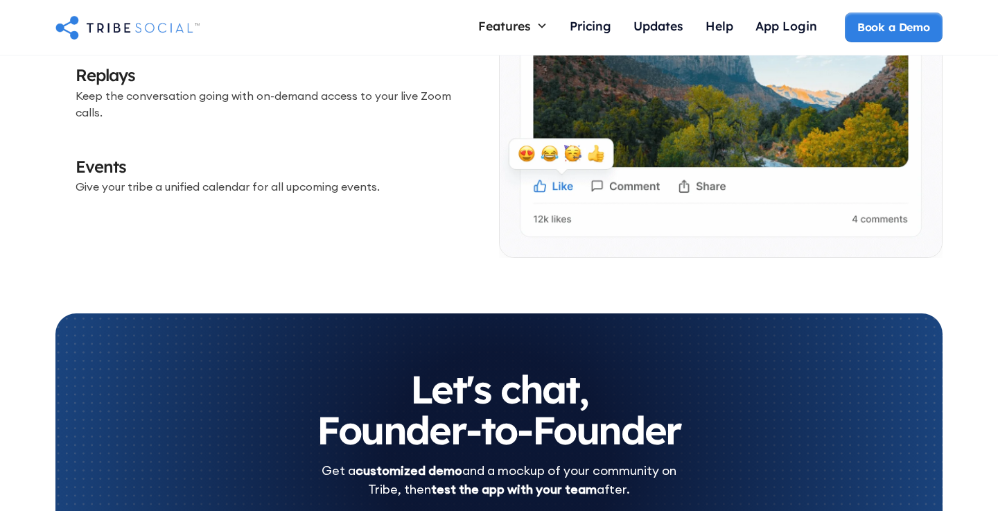
scroll to position [4318, 0]
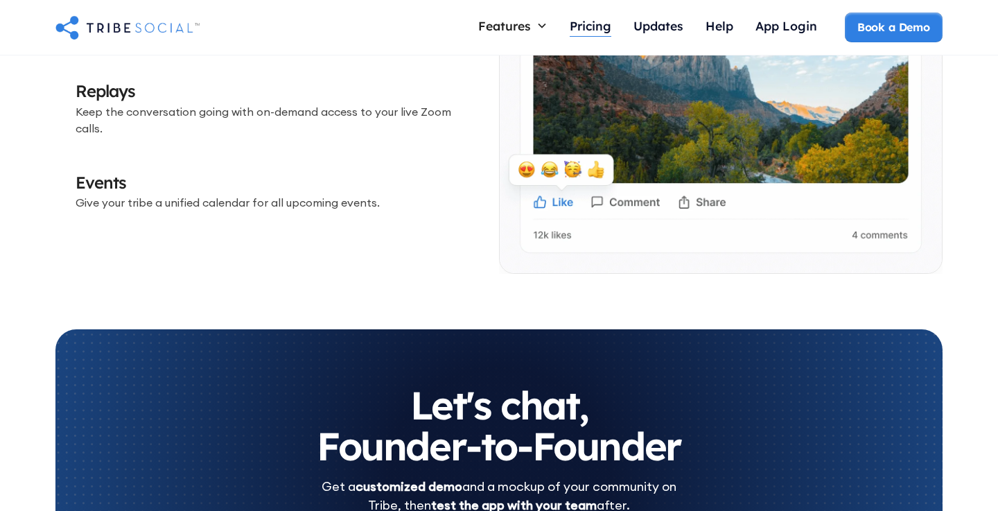
click at [592, 38] on div "Pricing" at bounding box center [591, 27] width 42 height 30
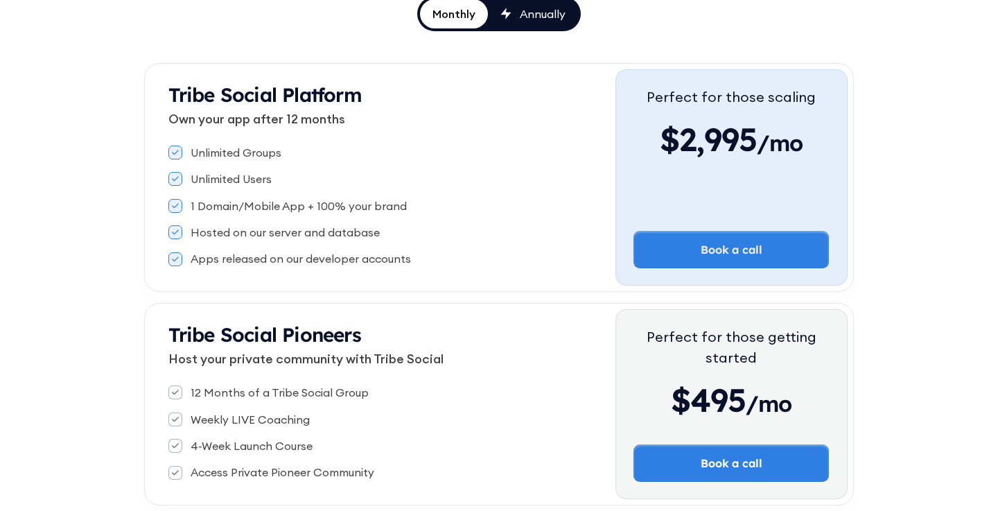
scroll to position [288, 0]
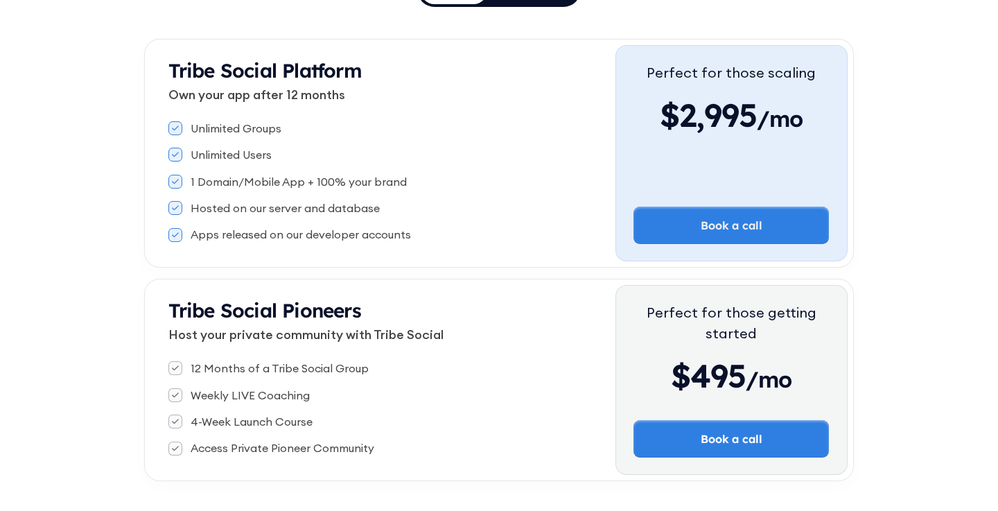
click at [336, 313] on strong "Tribe Social Pioneers" at bounding box center [264, 310] width 193 height 24
click at [340, 331] on p "Host your private community with Tribe Social" at bounding box center [391, 334] width 447 height 19
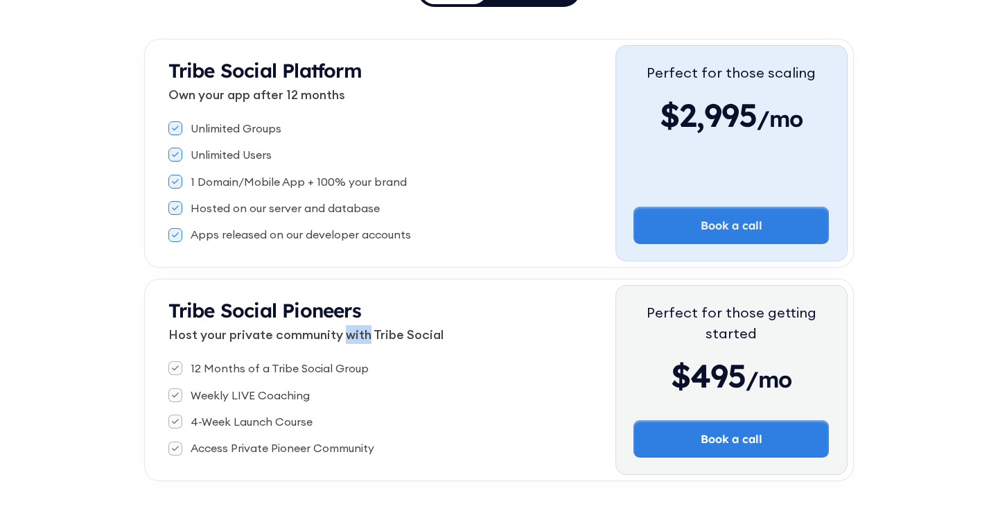
click at [340, 331] on p "Host your private community with Tribe Social" at bounding box center [391, 334] width 447 height 19
click at [356, 337] on p "Host your private community with Tribe Social" at bounding box center [391, 334] width 447 height 19
click at [328, 337] on p "Host your private community with Tribe Social" at bounding box center [391, 334] width 447 height 19
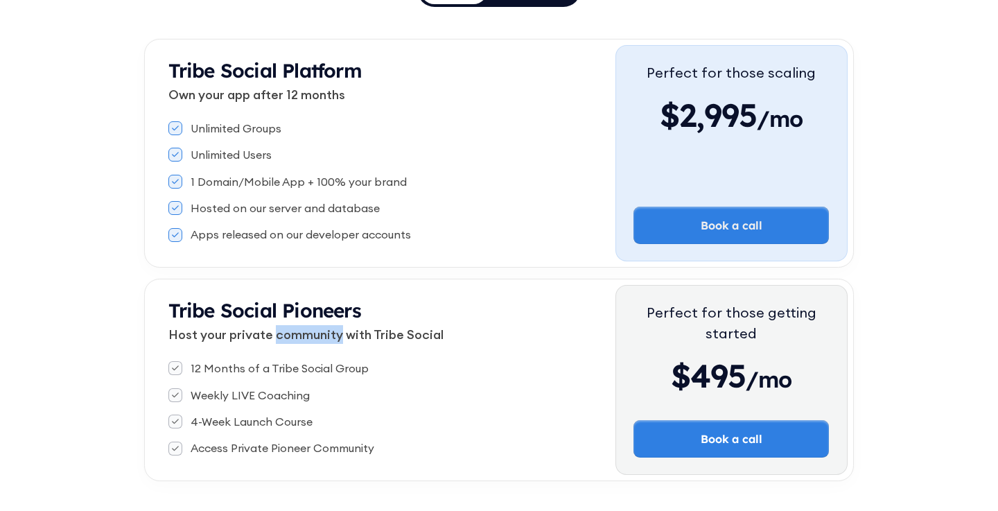
click at [328, 337] on p "Host your private community with Tribe Social" at bounding box center [391, 334] width 447 height 19
click at [359, 368] on div "12 Months of a Tribe Social Group" at bounding box center [280, 368] width 178 height 15
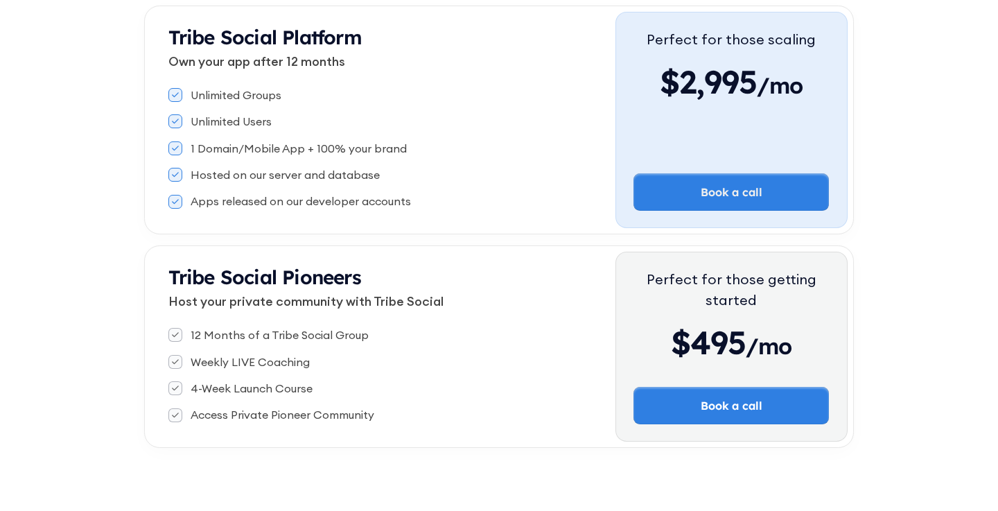
scroll to position [334, 0]
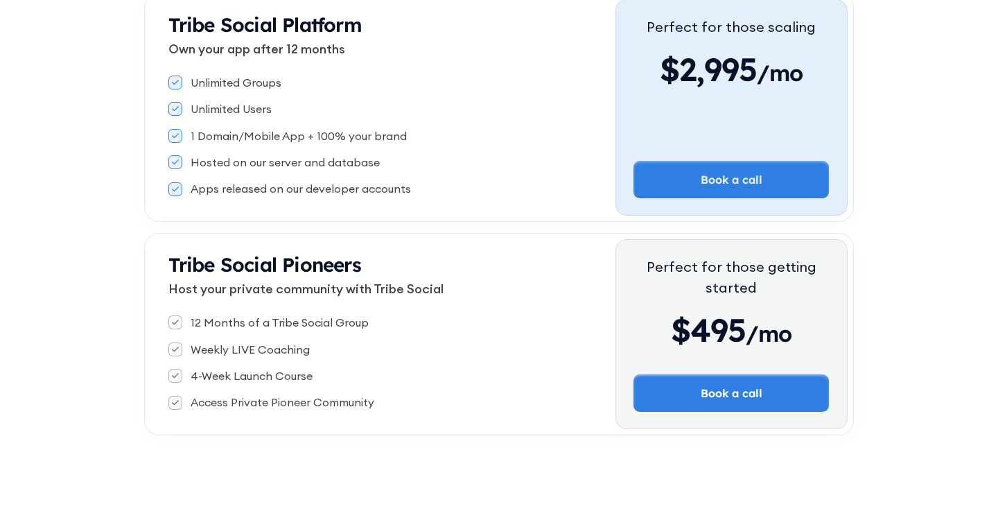
click at [331, 336] on div "12 Months of a Tribe Social Group Weekly LIVE Coaching 4-Week Launch Course Acc…" at bounding box center [391, 362] width 447 height 107
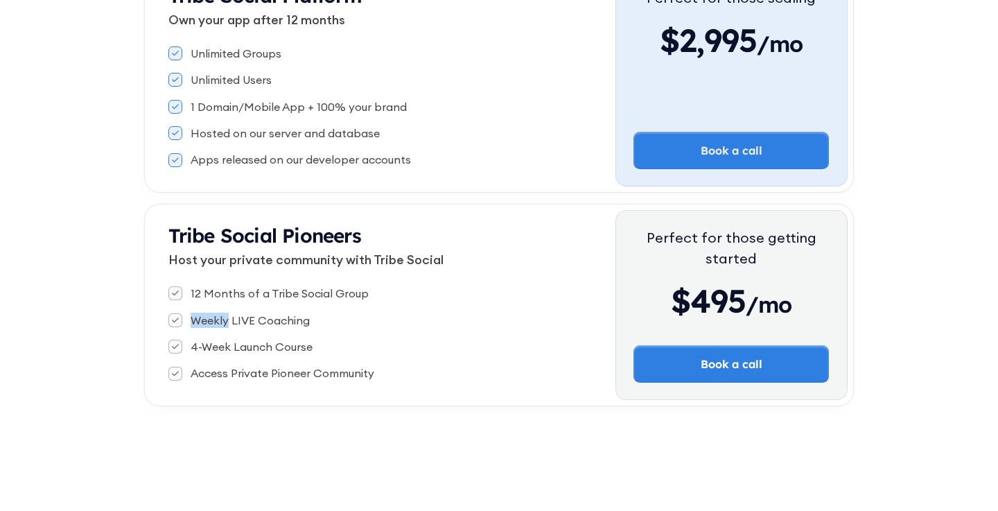
click at [284, 291] on div "12 Months of a Tribe Social Group" at bounding box center [280, 293] width 178 height 15
click at [286, 315] on div "Weekly LIVE Coaching" at bounding box center [250, 320] width 119 height 15
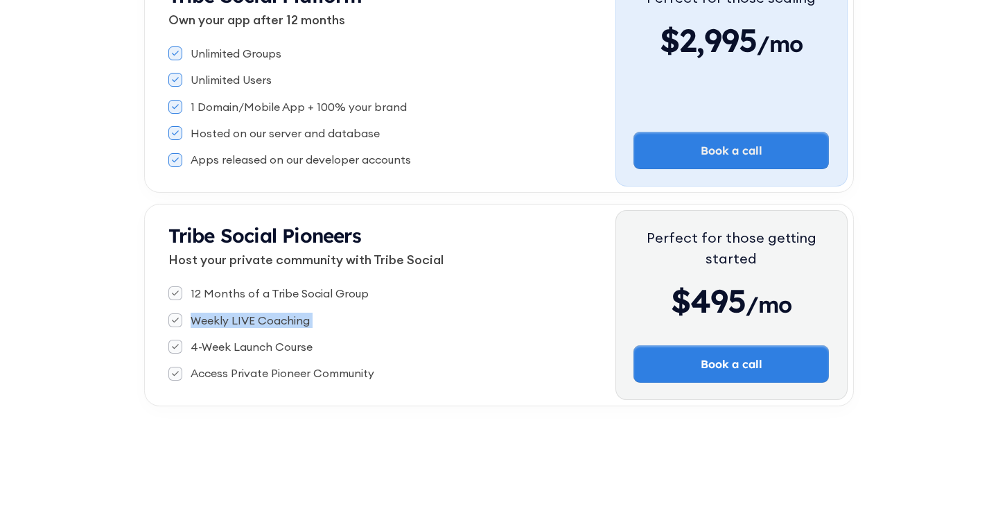
click at [290, 356] on div "12 Months of a Tribe Social Group Weekly LIVE Coaching 4-Week Launch Course Acc…" at bounding box center [391, 333] width 447 height 107
click at [303, 374] on div "Access Private Pioneer Community" at bounding box center [283, 372] width 184 height 15
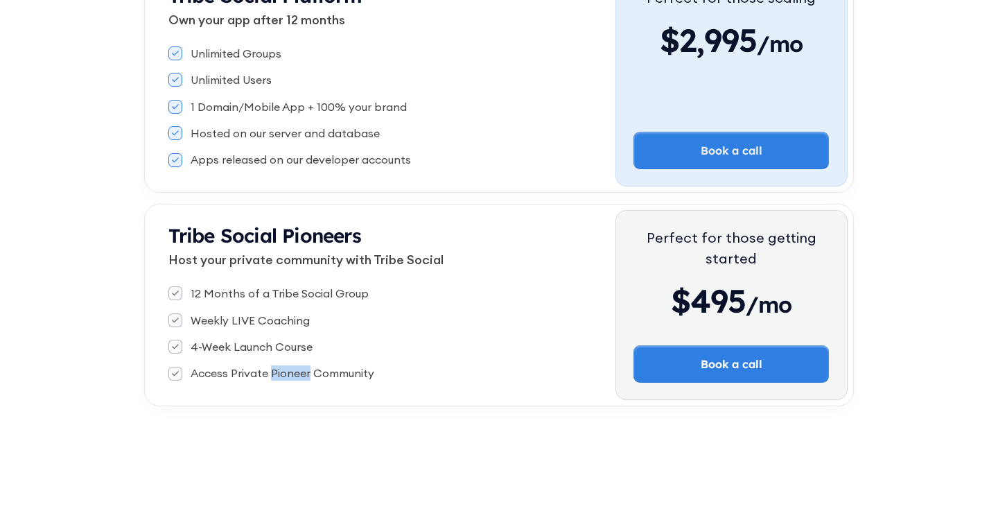
click at [303, 374] on div "Access Private Pioneer Community" at bounding box center [283, 372] width 184 height 15
click at [335, 388] on div "Tribe Social Pioneers Host your private community with Tribe Social 12 Months o…" at bounding box center [382, 305] width 465 height 190
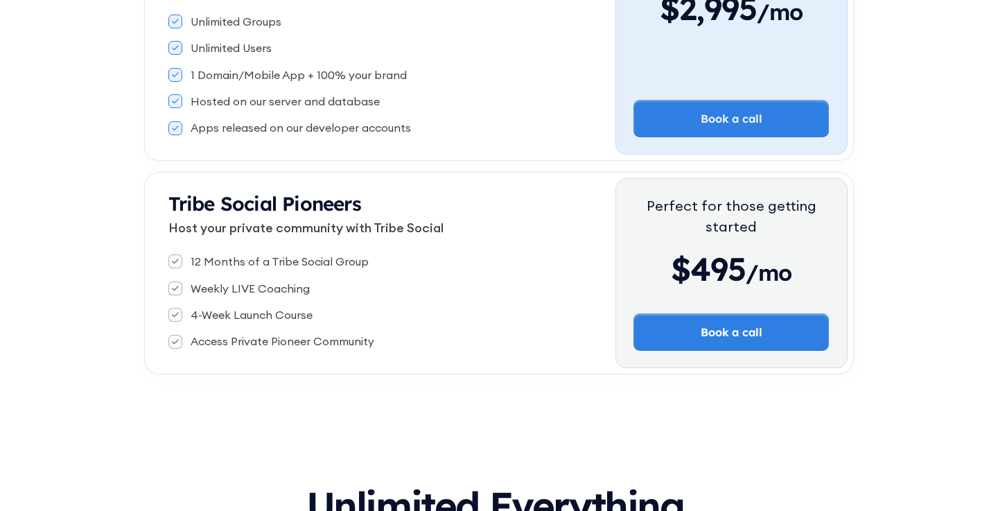
click at [291, 231] on p "Host your private community with Tribe Social" at bounding box center [391, 227] width 447 height 19
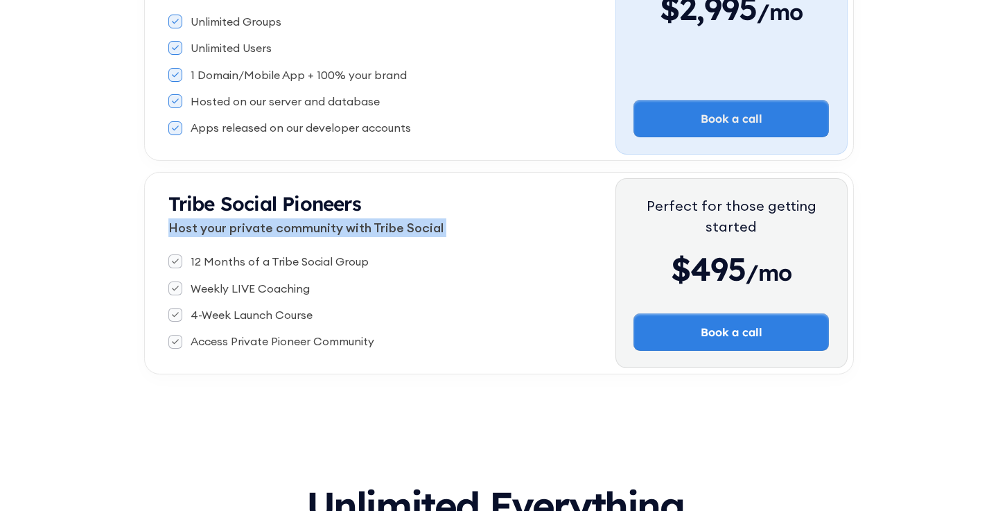
click at [320, 257] on div "12 Months of a Tribe Social Group" at bounding box center [280, 261] width 178 height 15
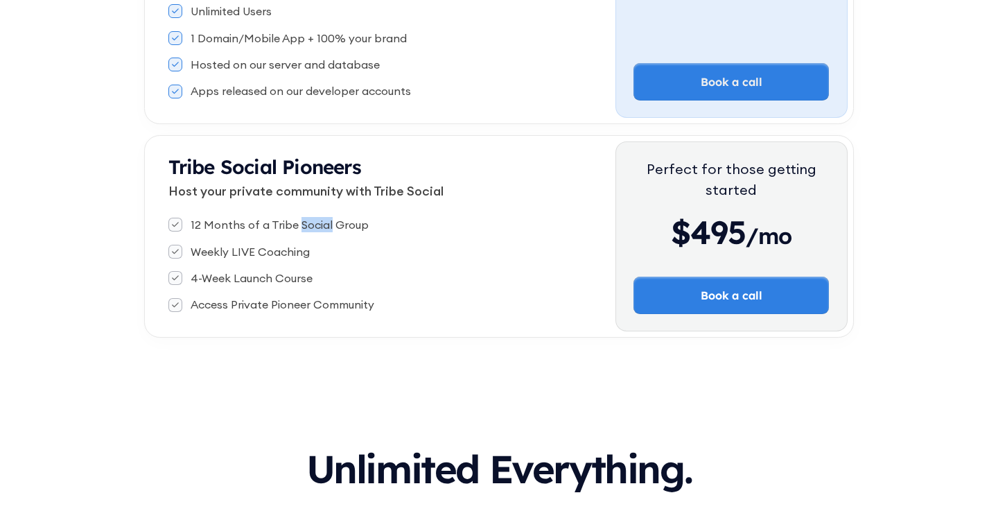
scroll to position [525, 0]
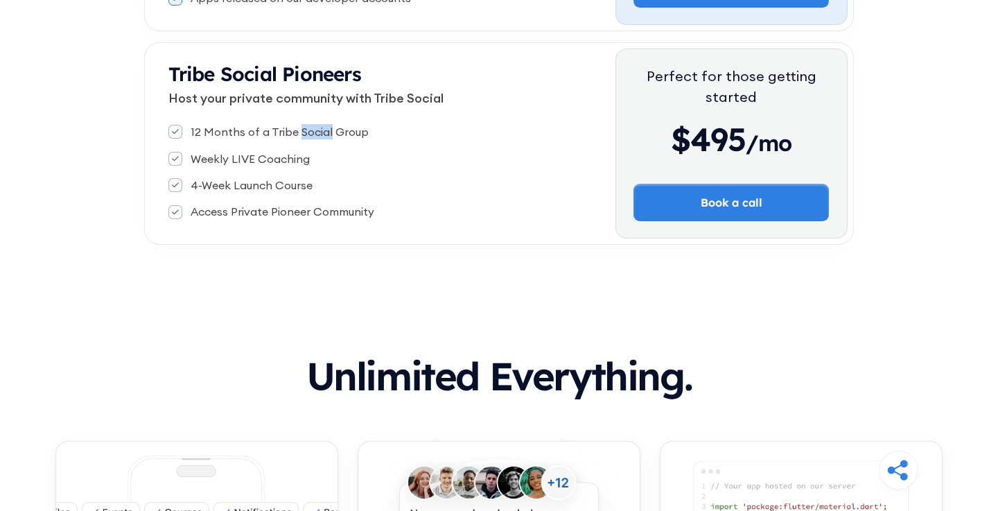
click at [259, 157] on div "Weekly LIVE Coaching" at bounding box center [250, 158] width 119 height 15
click at [278, 190] on div "4-Week Launch Course" at bounding box center [252, 185] width 122 height 15
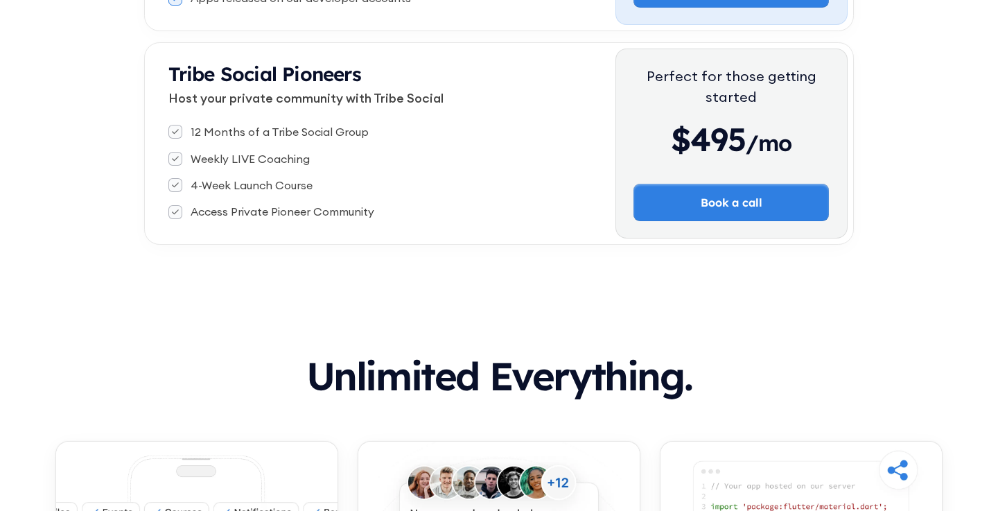
click at [273, 89] on p "Host your private community with Tribe Social" at bounding box center [391, 98] width 447 height 19
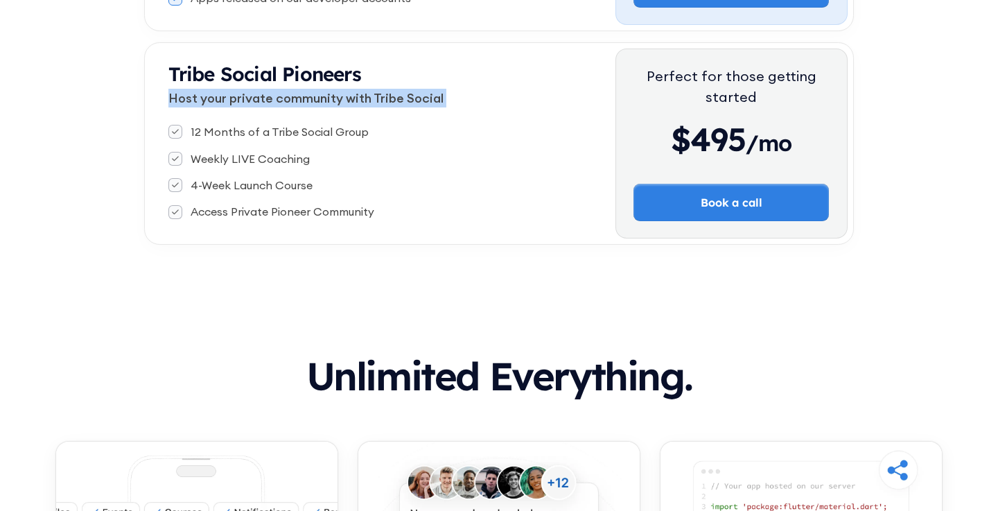
click at [285, 124] on div "12 Months of a Tribe Social Group" at bounding box center [280, 131] width 178 height 15
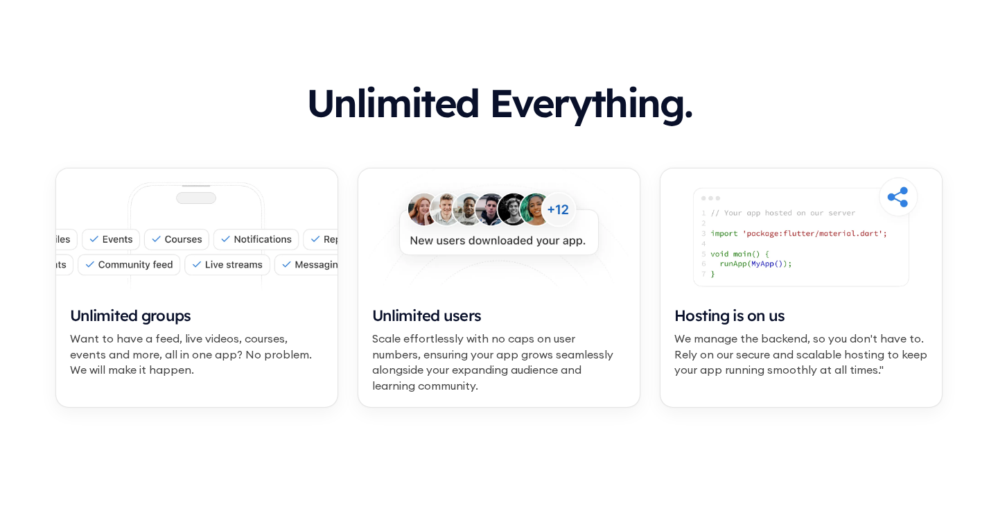
scroll to position [816, 0]
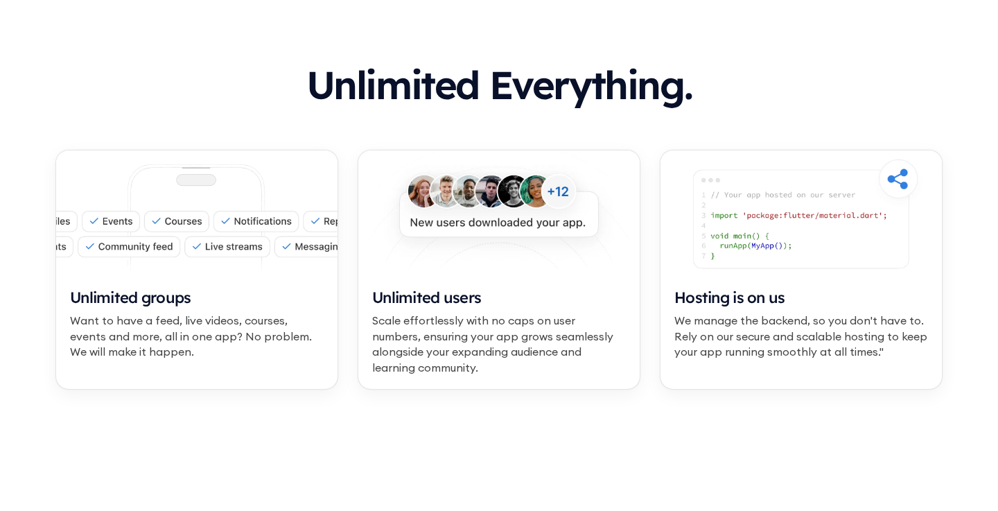
click at [405, 365] on div "Scale effortlessly with no caps on user numbers, ensuring your app grows seamle…" at bounding box center [499, 344] width 254 height 62
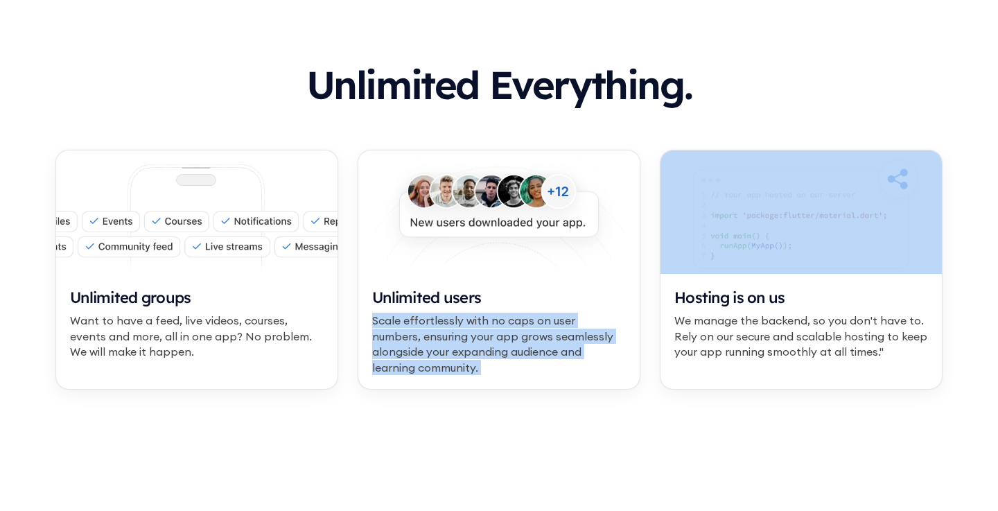
click at [405, 365] on div "Scale effortlessly with no caps on user numbers, ensuring your app grows seamle…" at bounding box center [499, 344] width 254 height 62
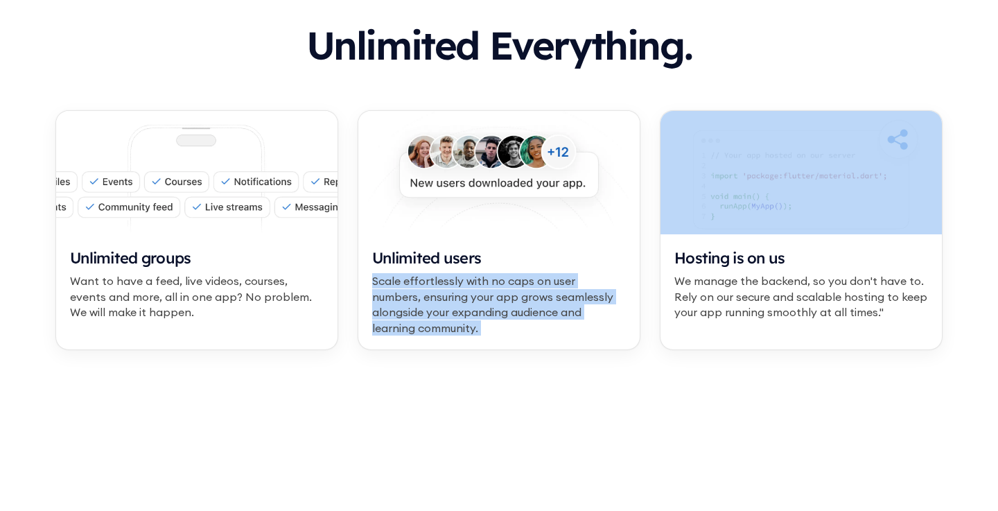
scroll to position [901, 0]
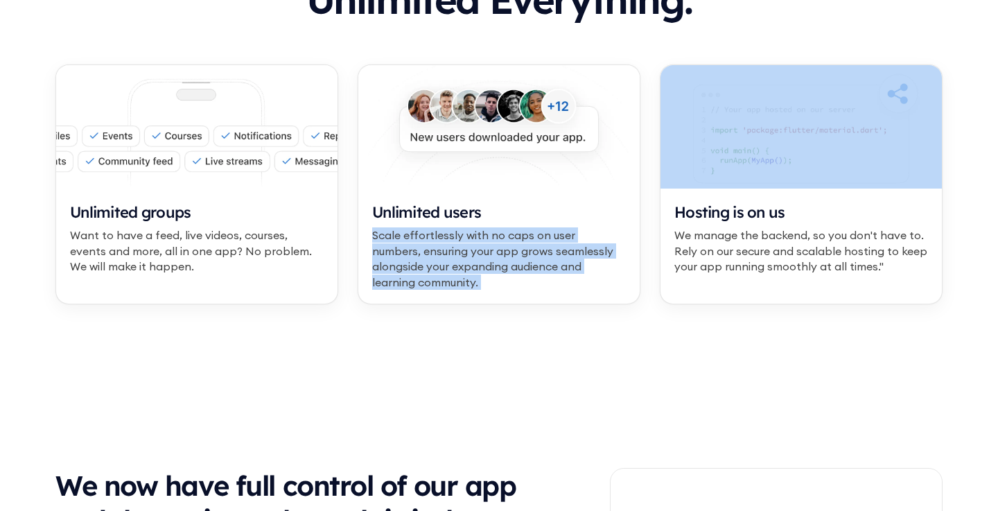
click at [676, 257] on div "We manage the backend, so you don't have to. Rely on our secure and scalable ho…" at bounding box center [802, 250] width 254 height 46
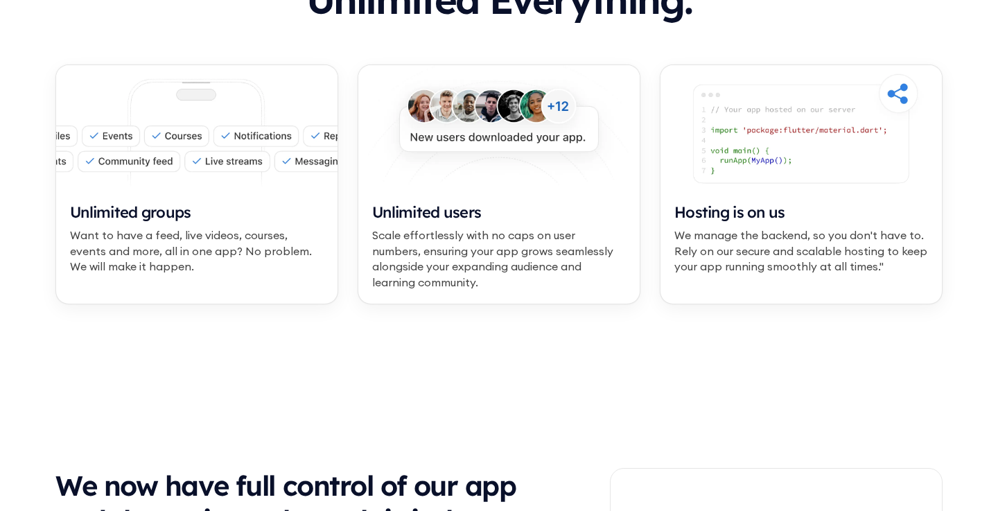
click at [676, 257] on div "We manage the backend, so you don't have to. Rely on our secure and scalable ho…" at bounding box center [802, 250] width 254 height 46
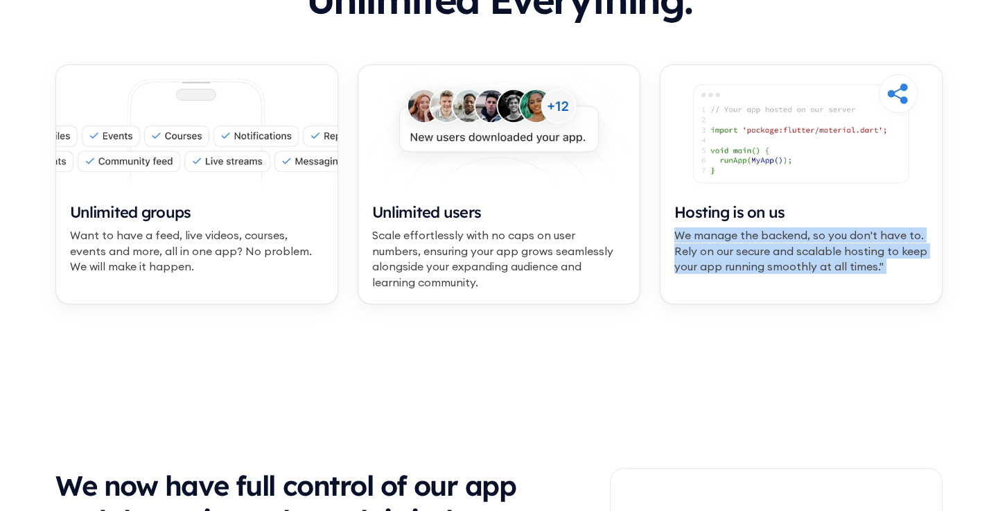
click at [684, 262] on div "We manage the backend, so you don't have to. Rely on our secure and scalable ho…" at bounding box center [802, 250] width 254 height 46
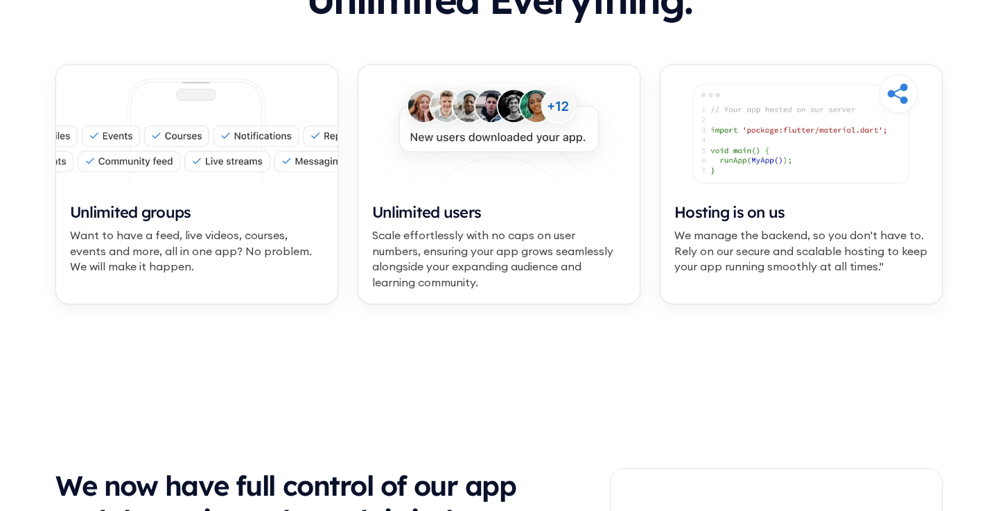
click at [684, 262] on div "We manage the backend, so you don't have to. Rely on our secure and scalable ho…" at bounding box center [802, 250] width 254 height 46
click at [395, 356] on div "Unlimited Everything. Unlimited groups Want to have a feed, live videos, course…" at bounding box center [499, 152] width 998 height 456
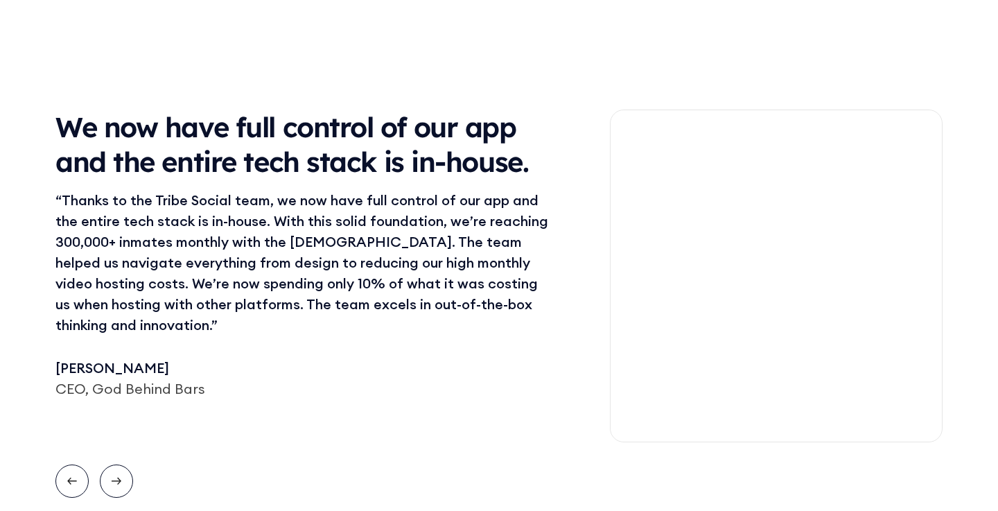
scroll to position [1267, 0]
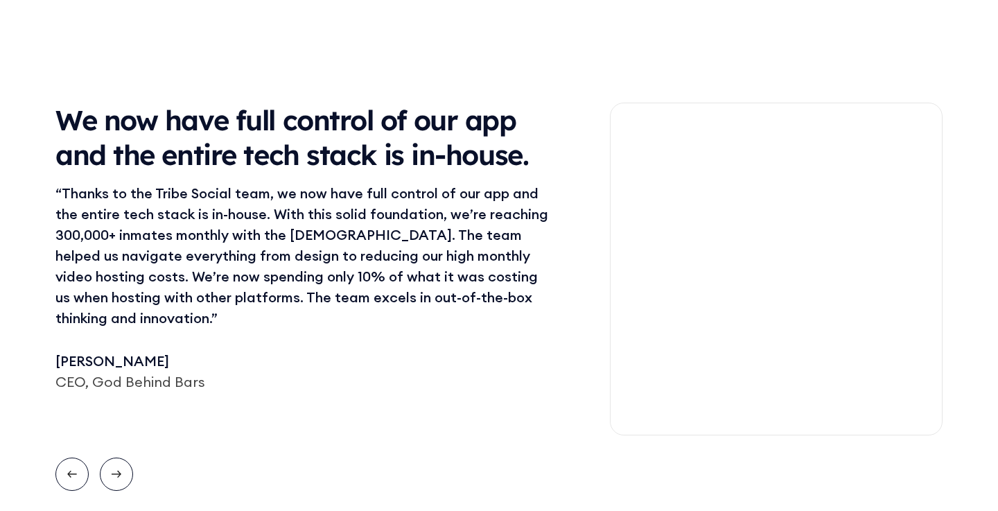
click at [362, 308] on div "We now have full control of our app and the entire tech stack is in-house. “Tha…" at bounding box center [304, 227] width 499 height 248
click at [344, 279] on div "“Thanks to the Tribe Social team, we now have full control of our app and the e…" at bounding box center [304, 256] width 499 height 146
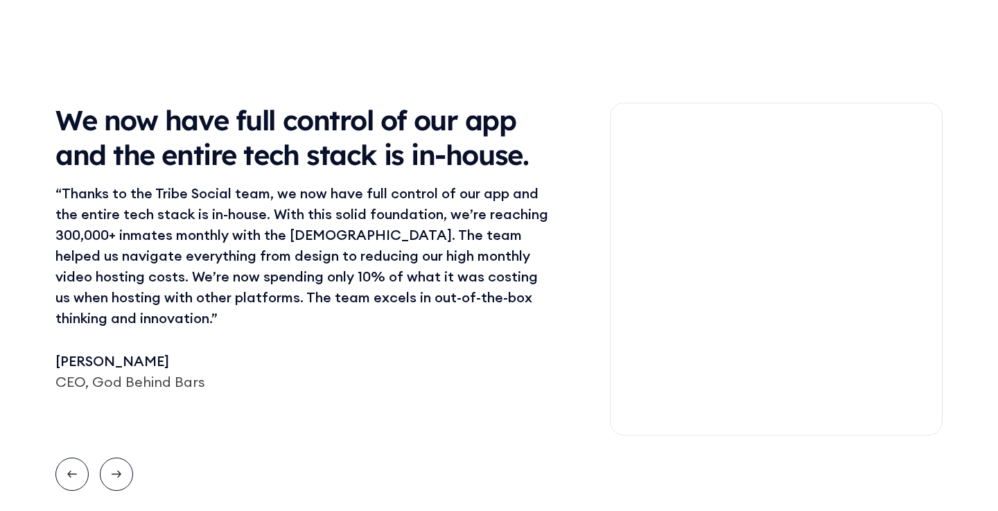
click at [344, 279] on div "“Thanks to the Tribe Social team, we now have full control of our app and the e…" at bounding box center [304, 256] width 499 height 146
click at [332, 248] on div "“Thanks to the Tribe Social team, we now have full control of our app and the e…" at bounding box center [304, 256] width 499 height 146
click at [315, 174] on div "We now have full control of our app and the entire tech stack is in-house." at bounding box center [304, 143] width 499 height 80
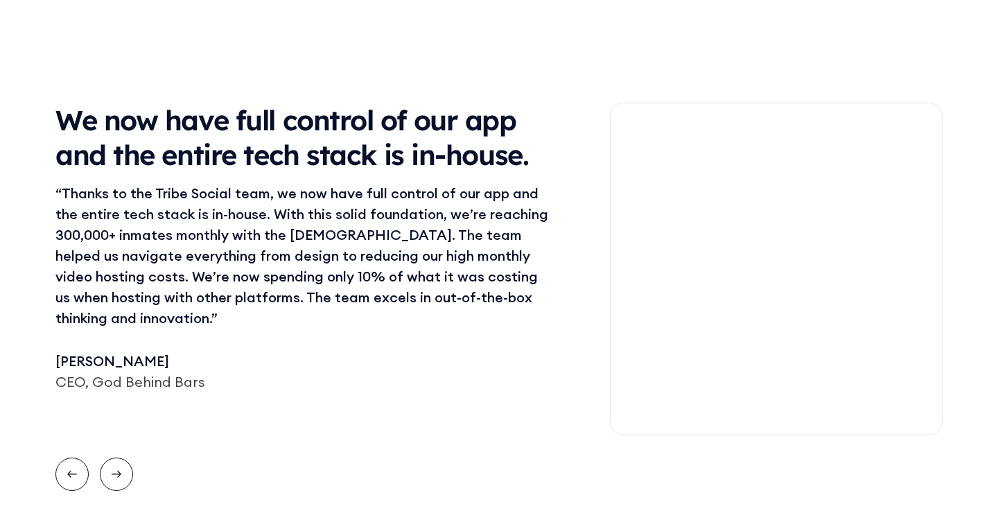
click at [320, 156] on div "We now have full control of our app and the entire tech stack is in-house." at bounding box center [304, 137] width 499 height 69
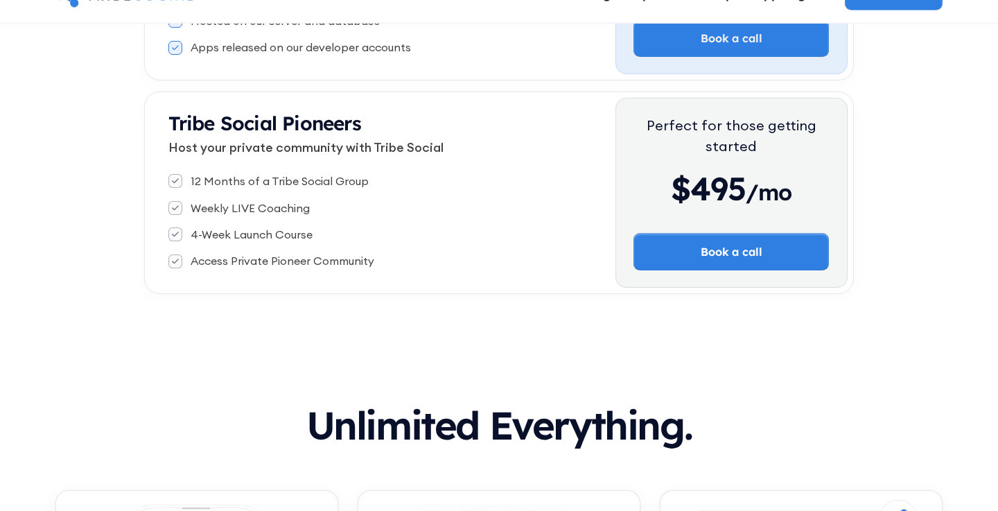
scroll to position [504, 0]
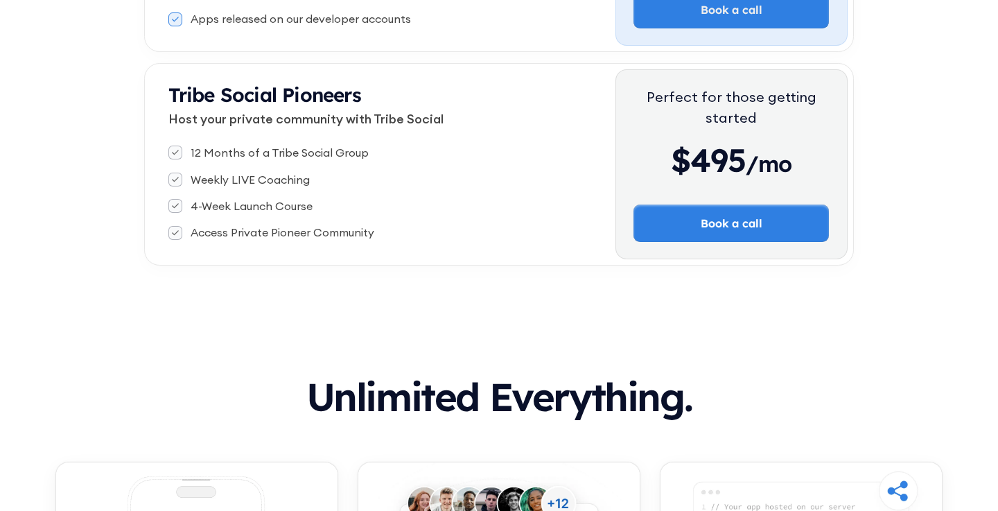
click at [260, 106] on strong "Tribe Social Pioneers" at bounding box center [264, 95] width 193 height 24
click at [270, 106] on strong "Tribe Social Pioneers" at bounding box center [264, 95] width 193 height 24
click at [272, 116] on p "Host your private community with Tribe Social" at bounding box center [391, 119] width 447 height 19
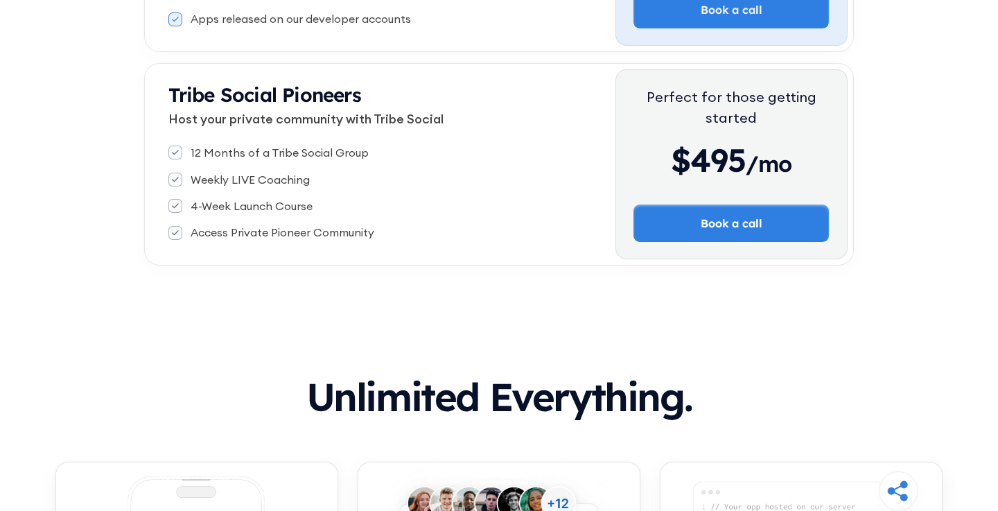
click at [250, 158] on div "12 Months of a Tribe Social Group" at bounding box center [280, 152] width 178 height 15
click at [245, 200] on div "4-Week Launch Course" at bounding box center [252, 205] width 122 height 15
click at [295, 209] on div "4-Week Launch Course" at bounding box center [252, 205] width 122 height 15
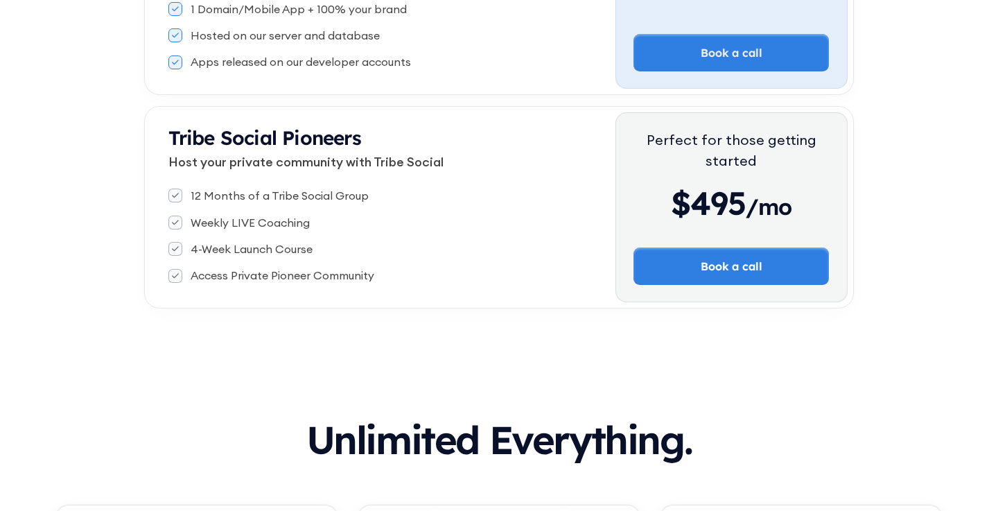
scroll to position [416, 0]
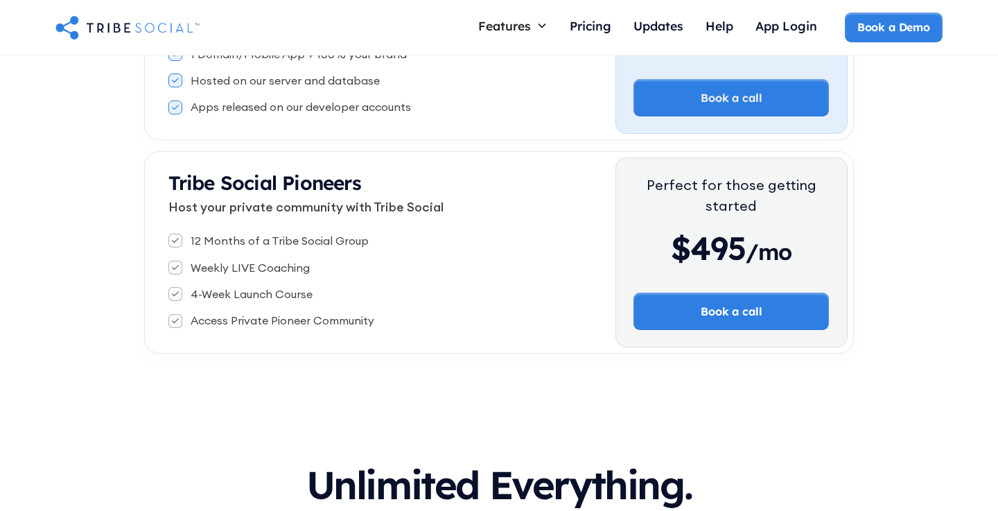
click at [281, 202] on p "Host your private community with Tribe Social" at bounding box center [391, 207] width 447 height 19
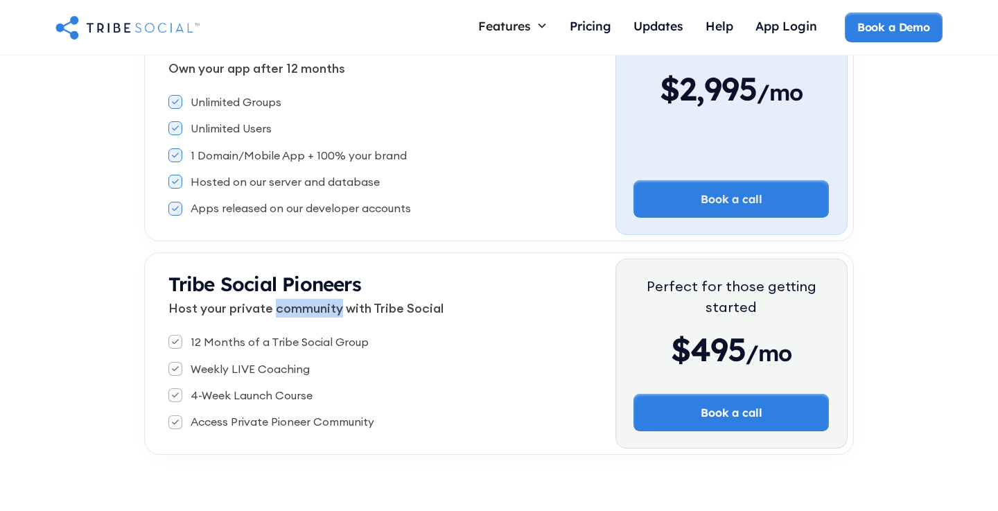
scroll to position [154, 0]
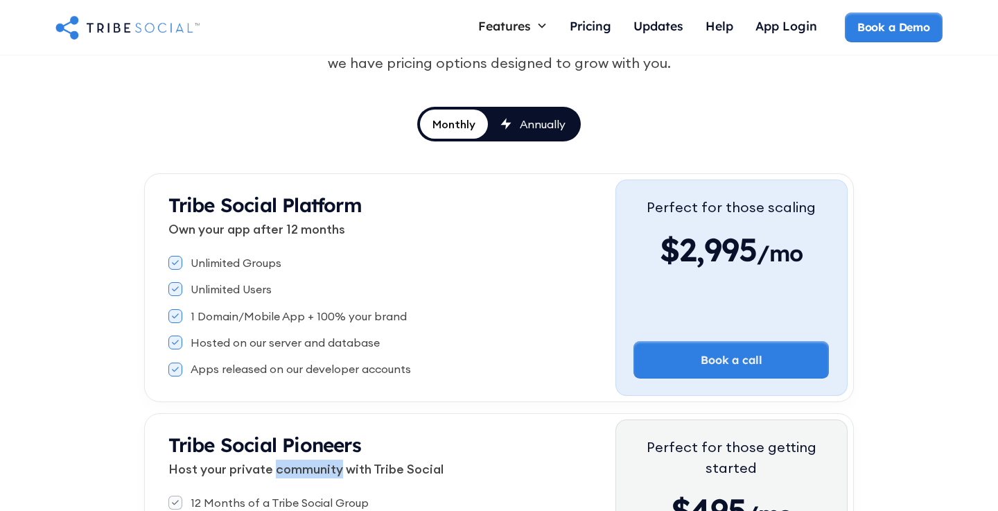
click at [284, 279] on div "Unlimited Groups Unlimited Users 1 Domain/Mobile App + 100% your brand Hosted o…" at bounding box center [391, 316] width 447 height 133
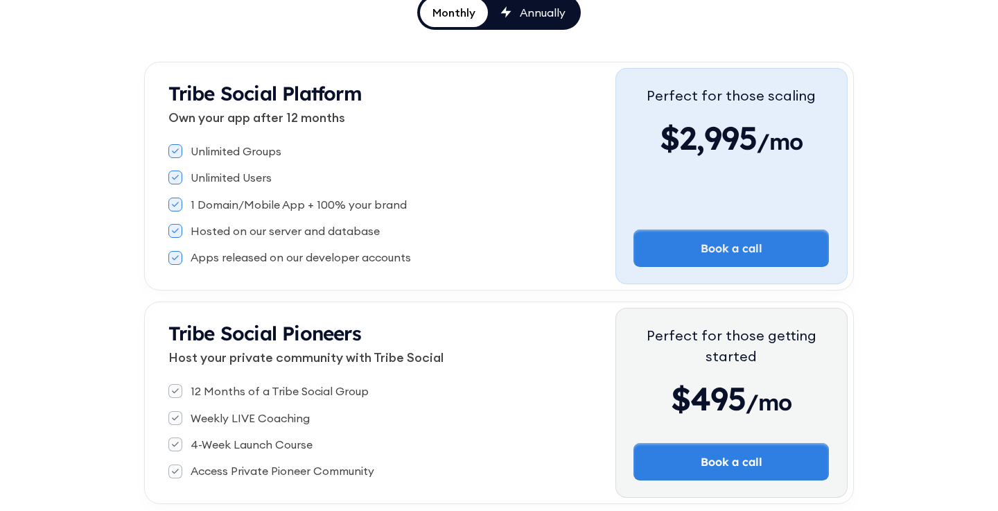
scroll to position [273, 0]
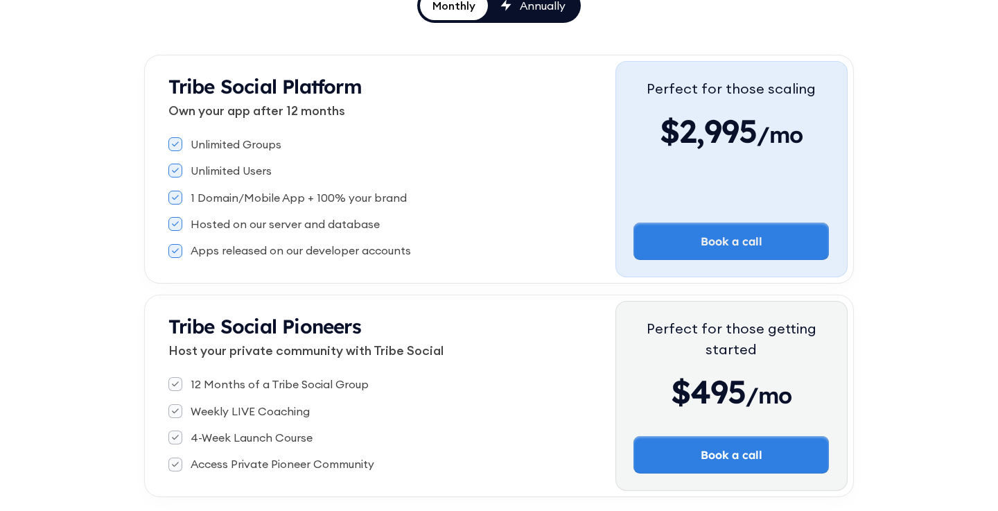
click at [239, 122] on div "Tribe Social Platform Own your app after 12 months" at bounding box center [391, 102] width 447 height 57
click at [256, 111] on p "Own your app after 12 months" at bounding box center [391, 110] width 447 height 19
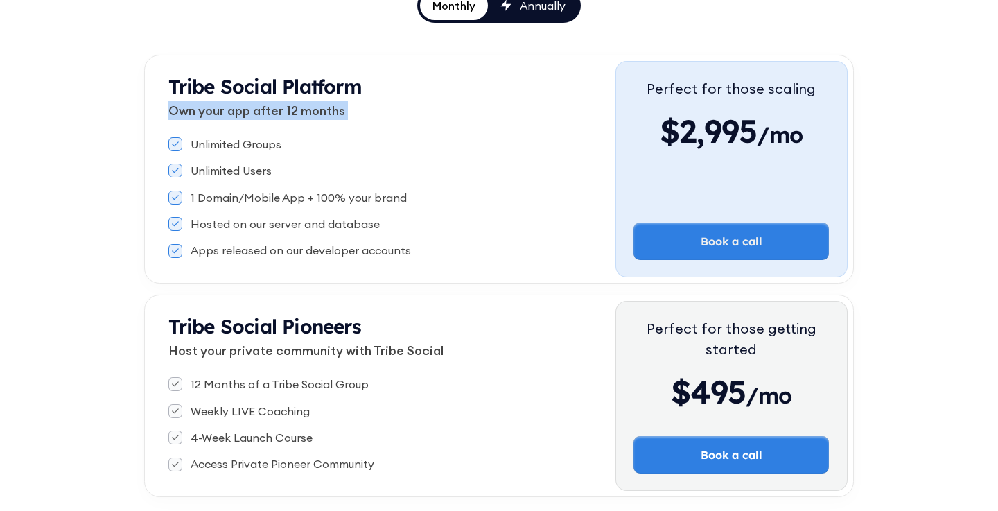
click at [264, 158] on div "Unlimited Groups Unlimited Users 1 Domain/Mobile App + 100% your brand Hosted o…" at bounding box center [391, 197] width 447 height 133
click at [257, 175] on div "Unlimited Users" at bounding box center [231, 170] width 81 height 15
click at [891, 30] on div "Tribe Social Pricing Whether you're launching your first community or scaling a…" at bounding box center [499, 168] width 998 height 770
